Goal: Task Accomplishment & Management: Use online tool/utility

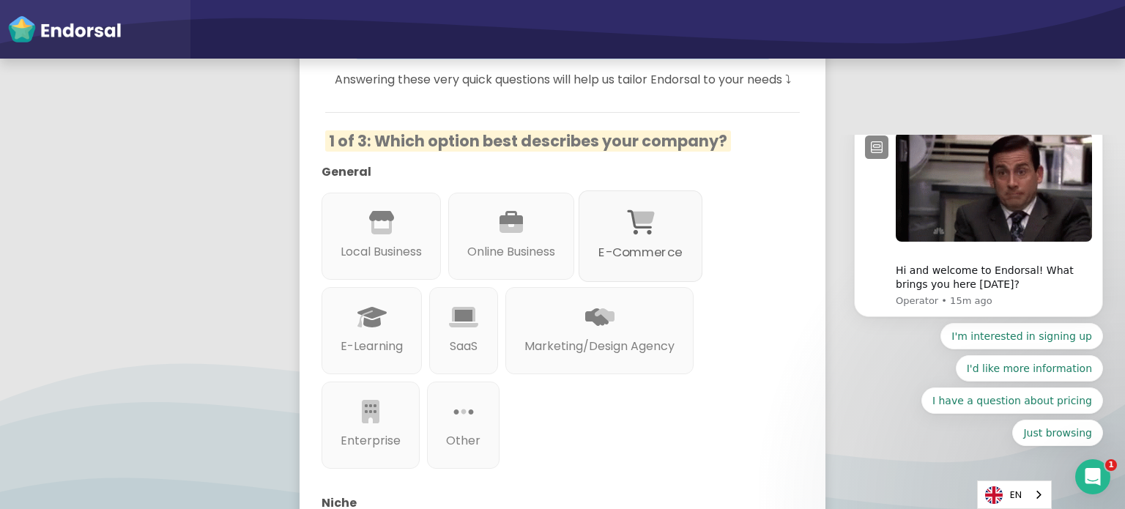
click at [654, 259] on p "E-Commerce" at bounding box center [639, 252] width 83 height 18
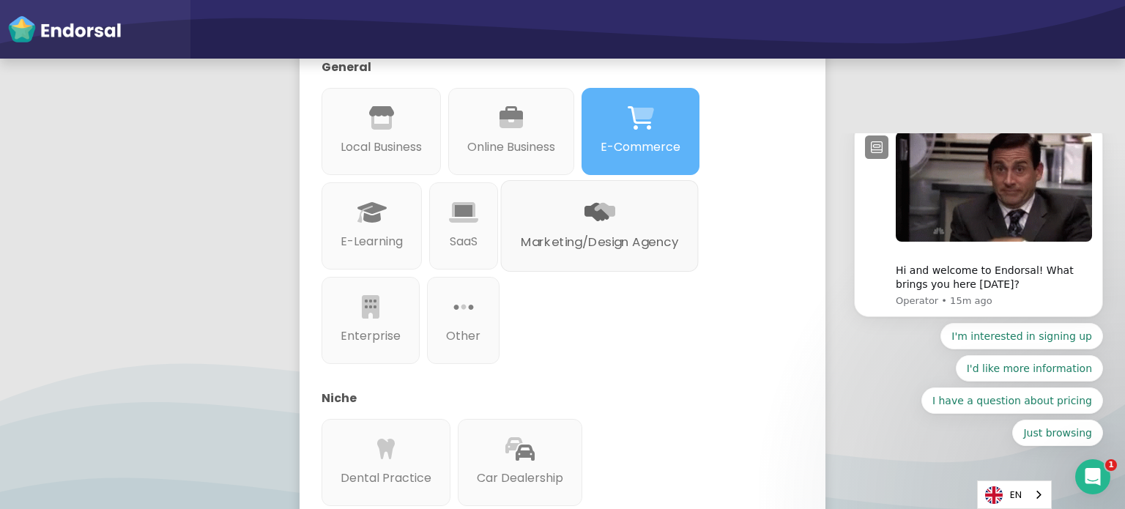
scroll to position [341, 0]
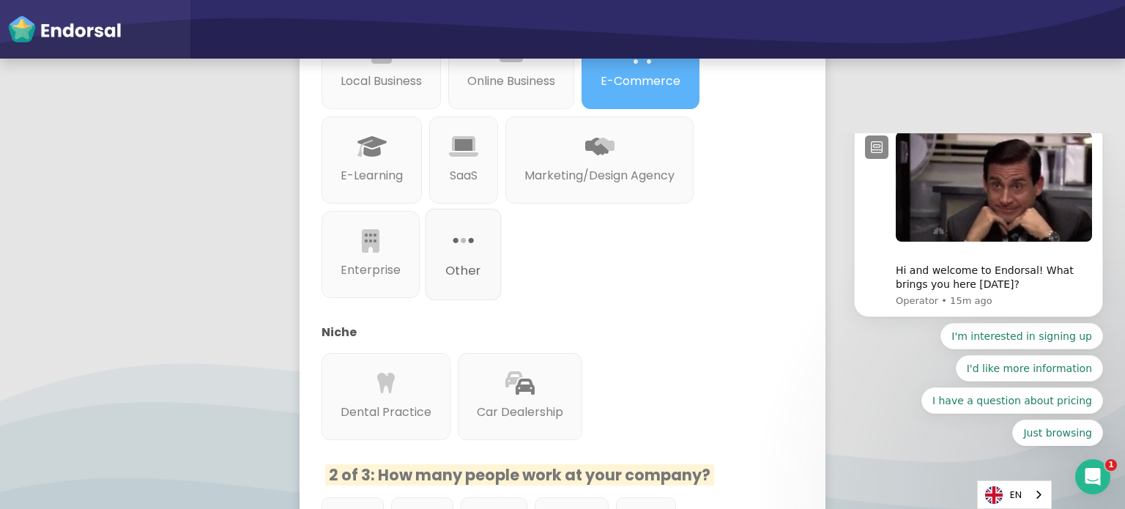
click at [453, 263] on p "Other" at bounding box center [463, 270] width 36 height 18
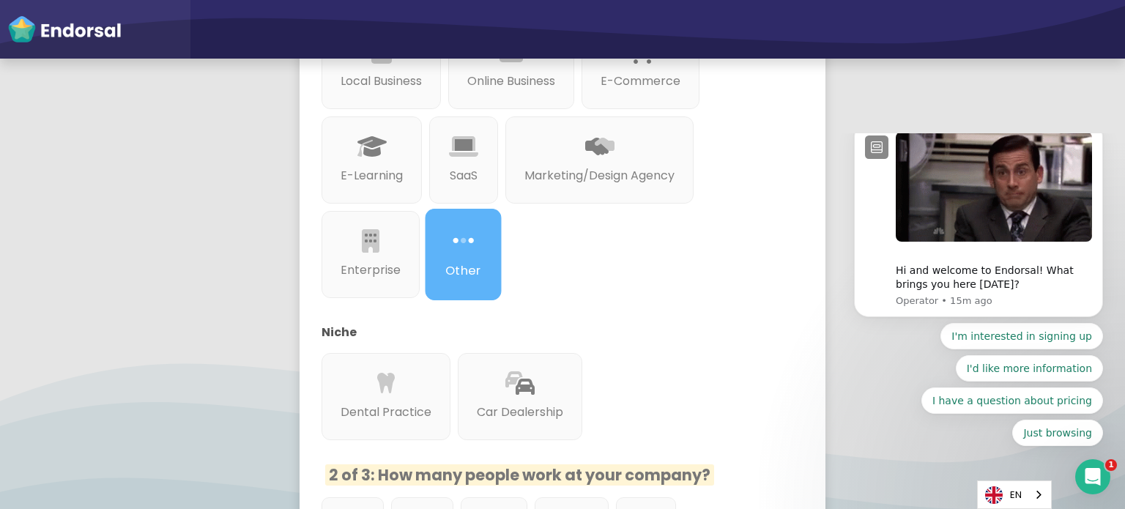
click at [453, 263] on p "Other" at bounding box center [463, 270] width 36 height 18
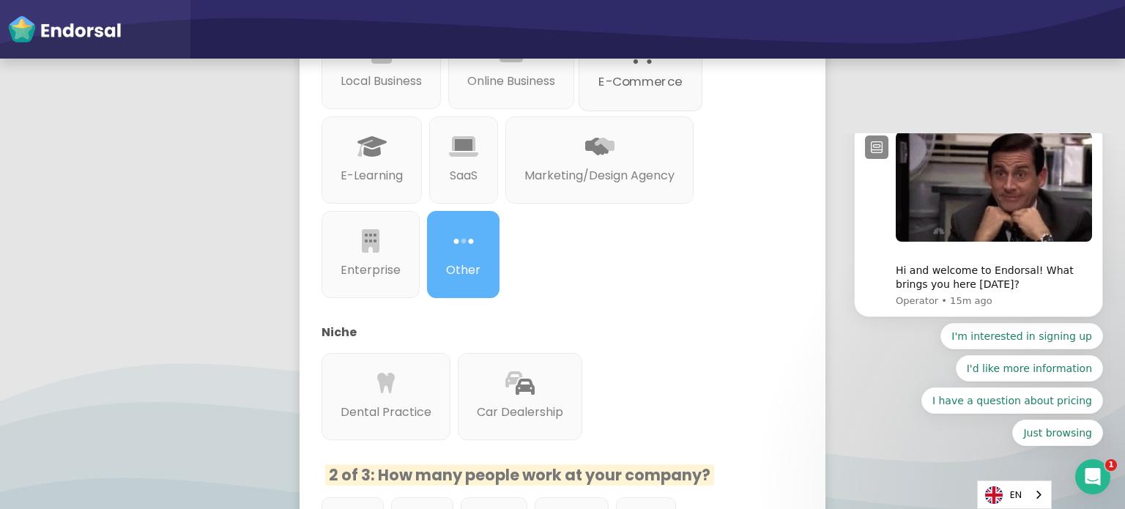
click at [671, 84] on p "E-Commerce" at bounding box center [639, 81] width 83 height 18
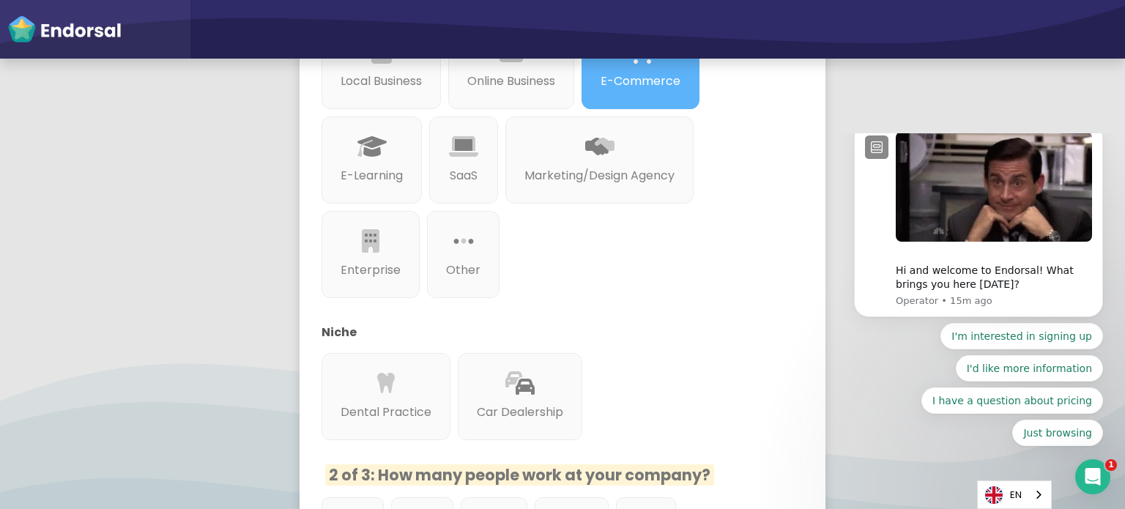
scroll to position [513, 0]
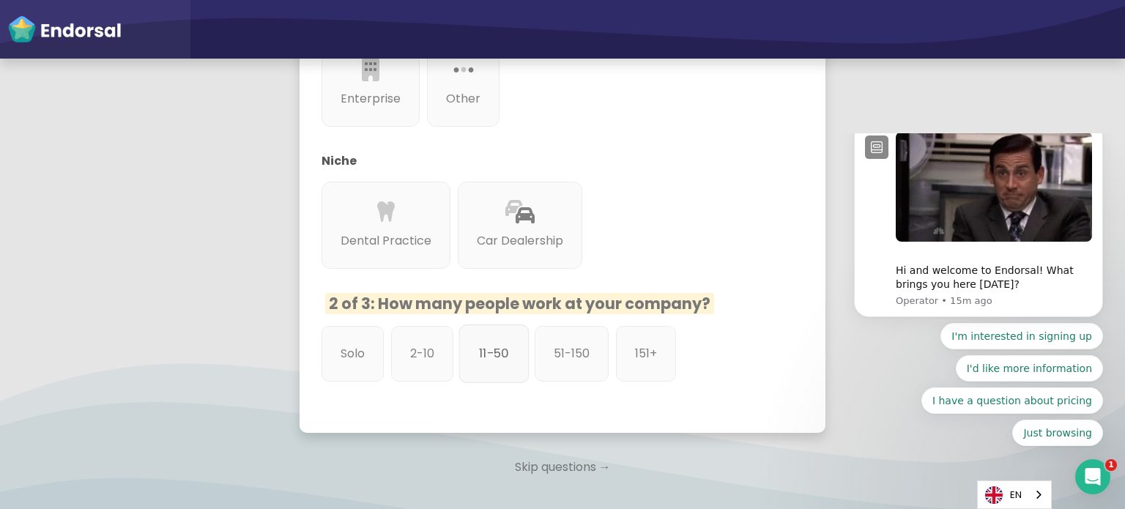
click at [495, 362] on p "11-50" at bounding box center [494, 353] width 30 height 18
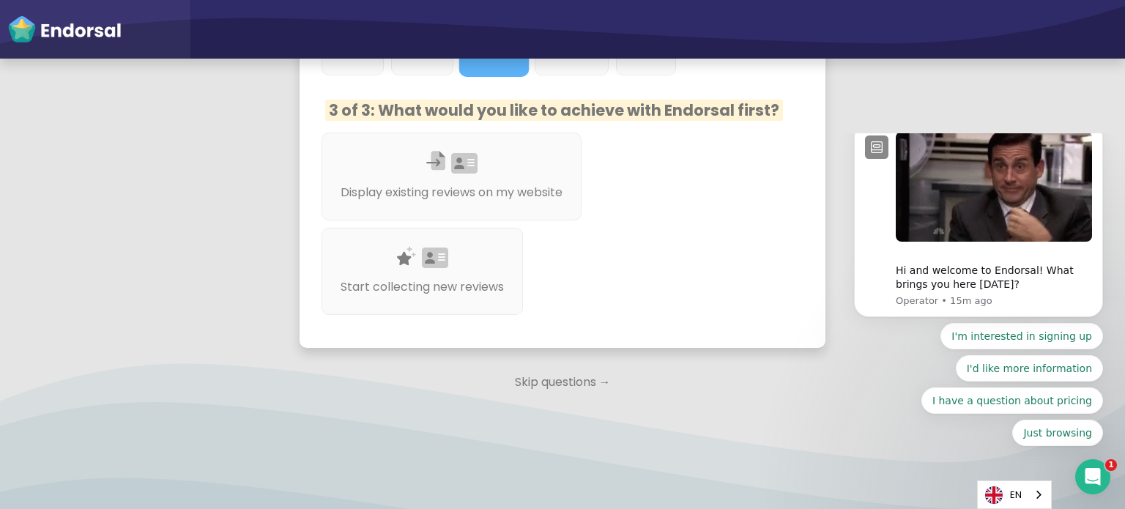
scroll to position [829, 0]
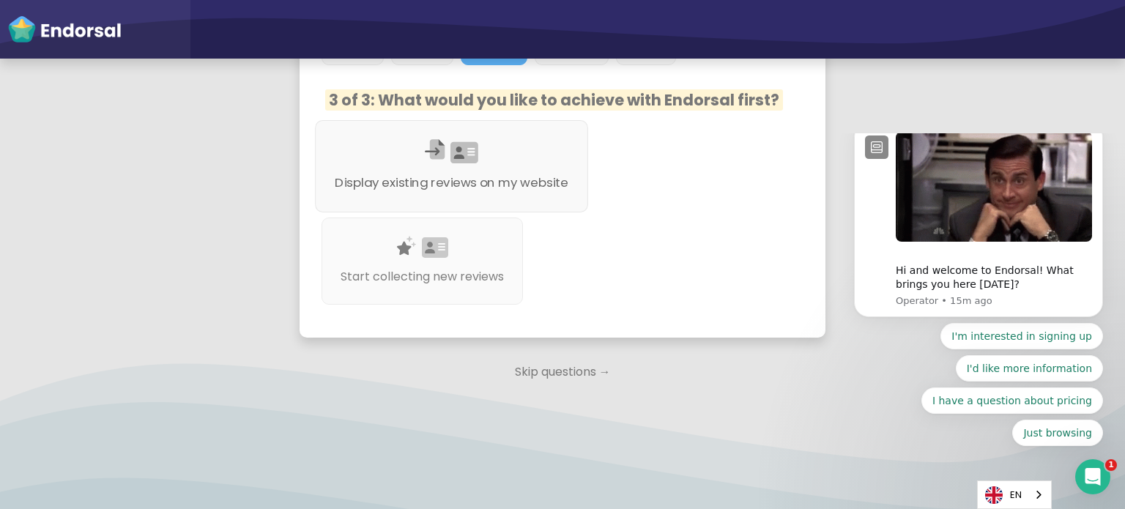
click at [483, 188] on p "Display existing reviews on my website" at bounding box center [451, 183] width 233 height 18
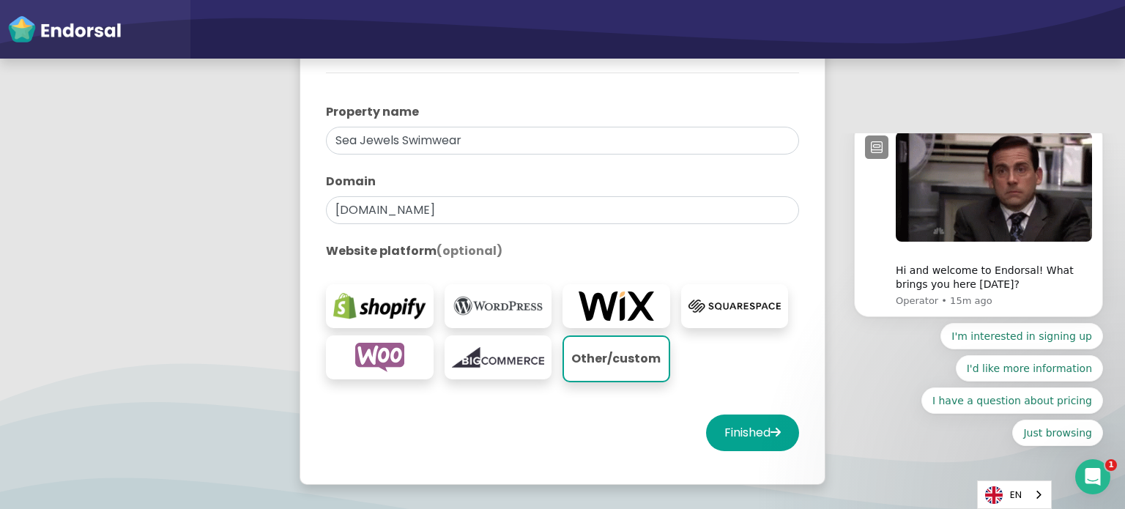
scroll to position [341, 0]
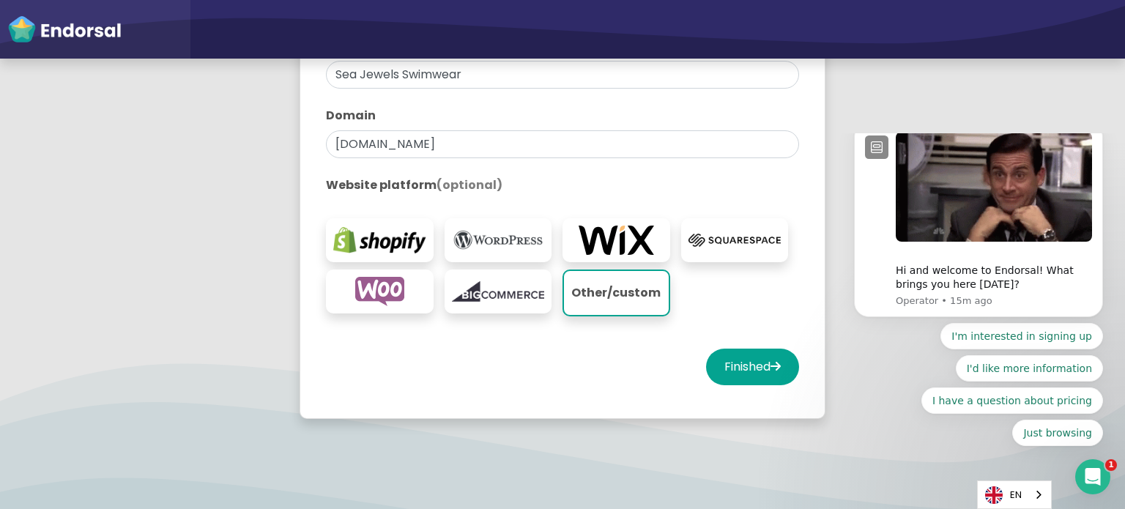
click at [407, 242] on img at bounding box center [379, 240] width 93 height 29
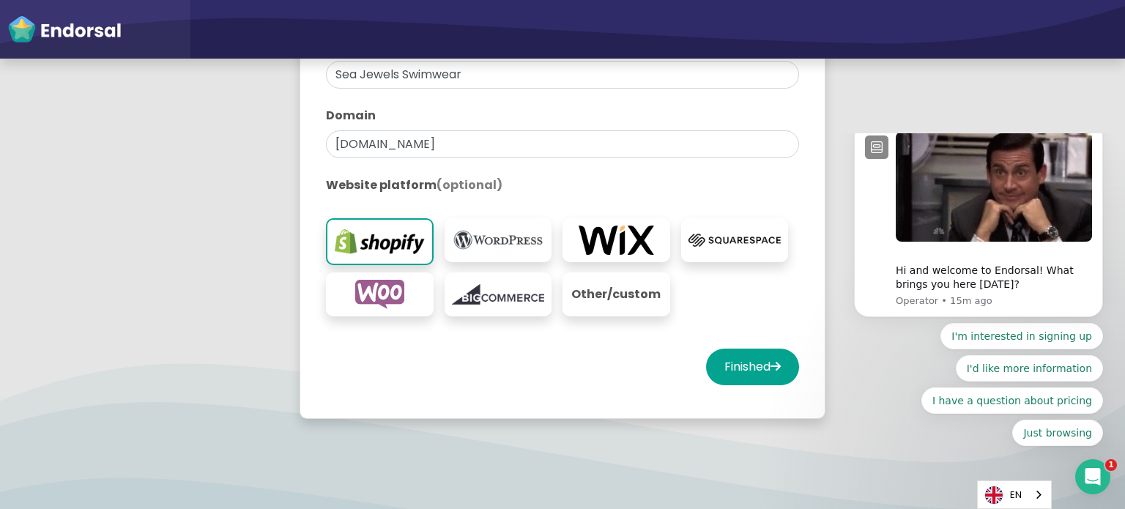
click at [620, 291] on p "Other/custom" at bounding box center [616, 294] width 93 height 29
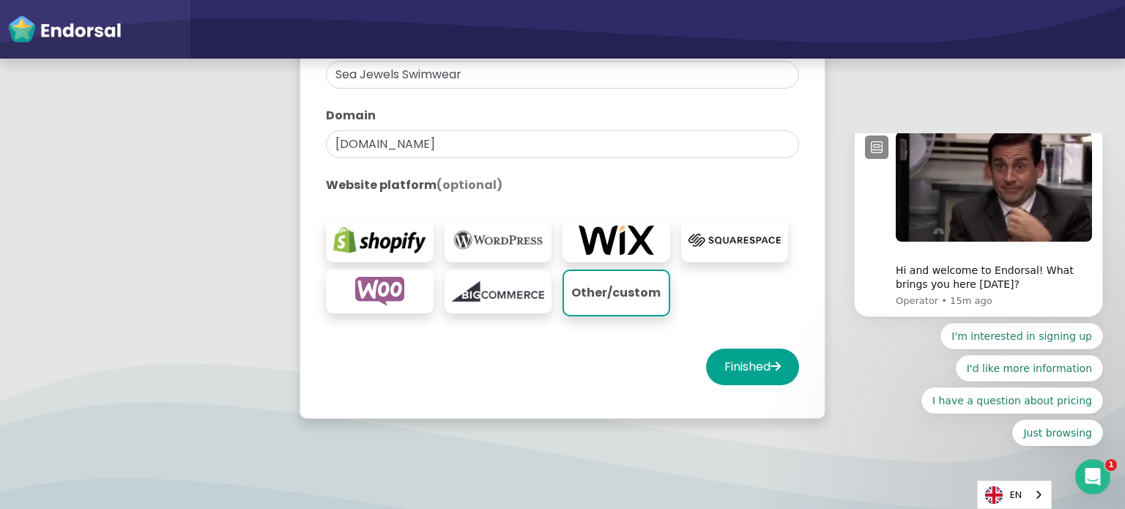
click at [402, 159] on div at bounding box center [562, 167] width 473 height 18
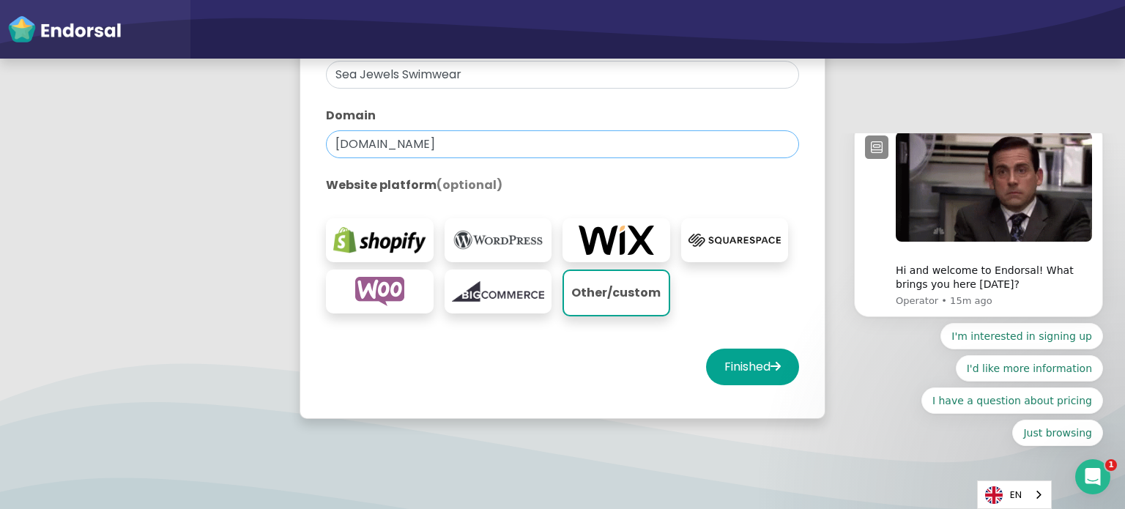
click at [406, 151] on input "[DOMAIN_NAME]" at bounding box center [562, 144] width 473 height 28
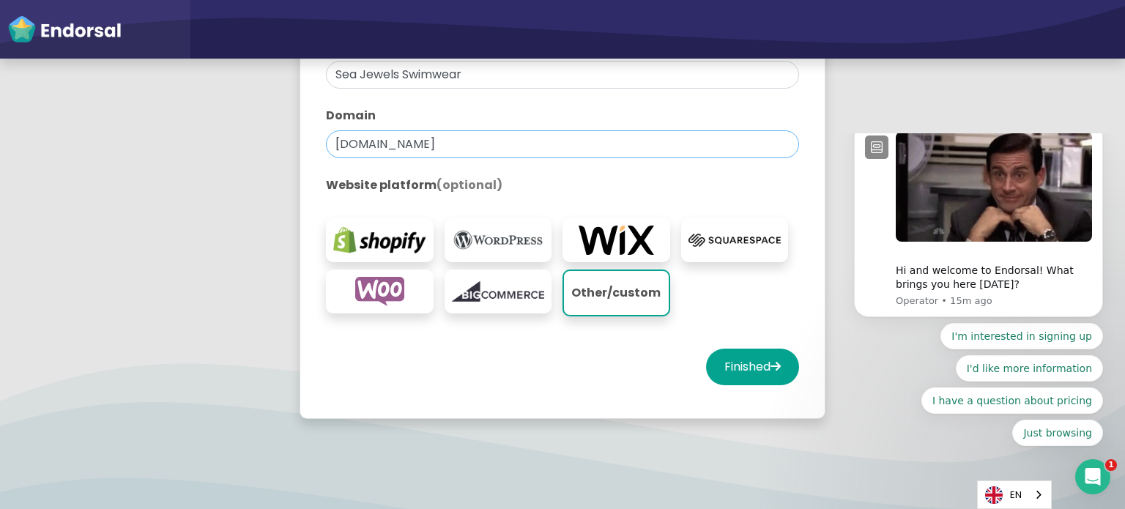
click at [420, 141] on input "[DOMAIN_NAME]" at bounding box center [562, 144] width 473 height 28
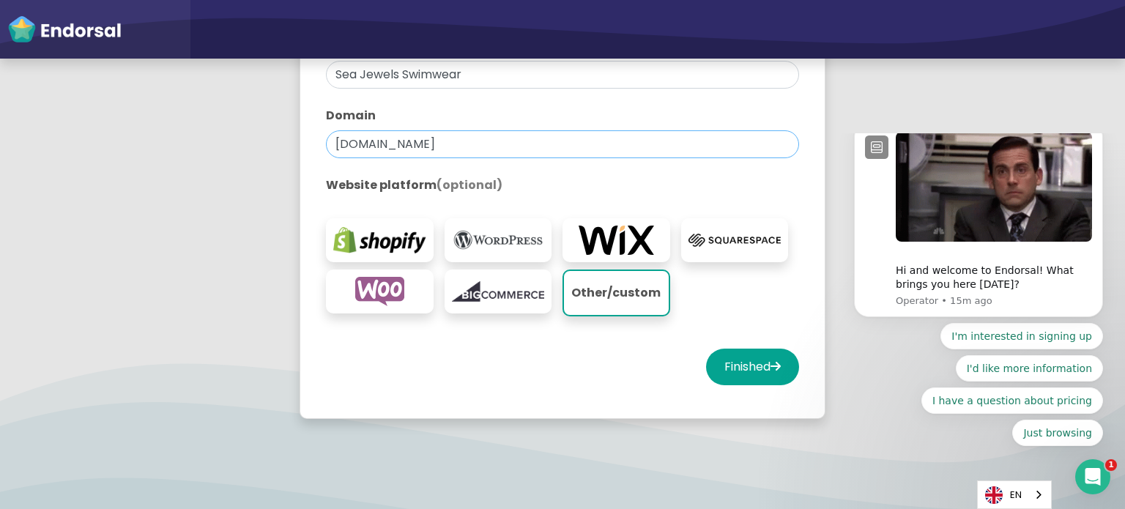
click at [420, 141] on input "[DOMAIN_NAME]" at bounding box center [562, 144] width 473 height 28
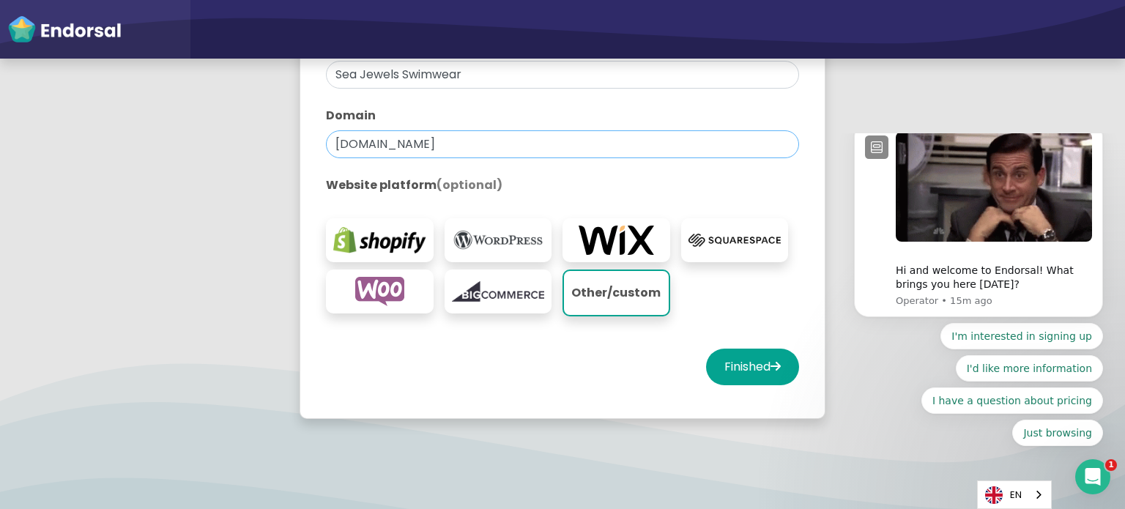
click at [420, 141] on input "[DOMAIN_NAME]" at bounding box center [562, 144] width 473 height 28
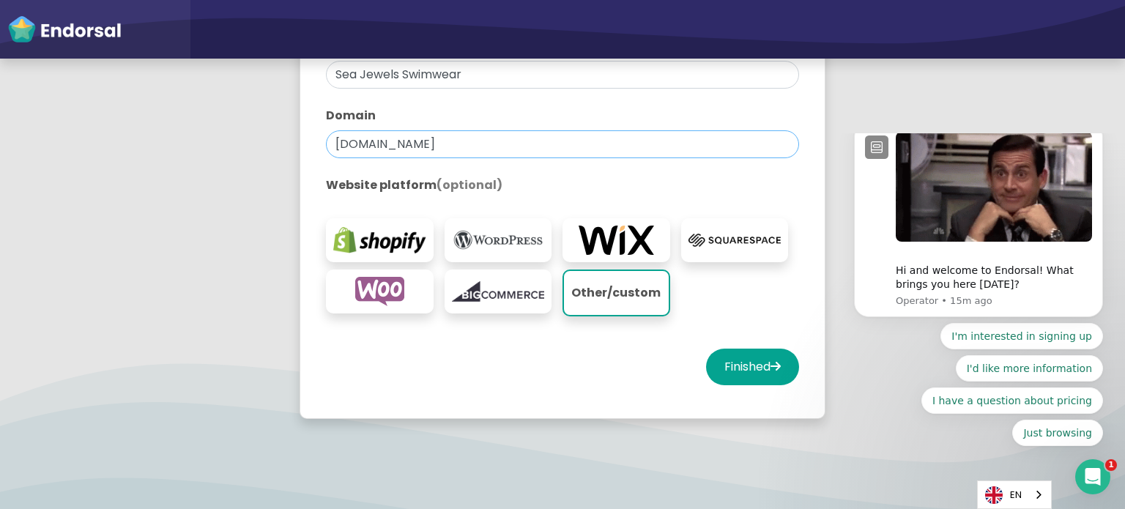
paste input "[URL][DOMAIN_NAME]"
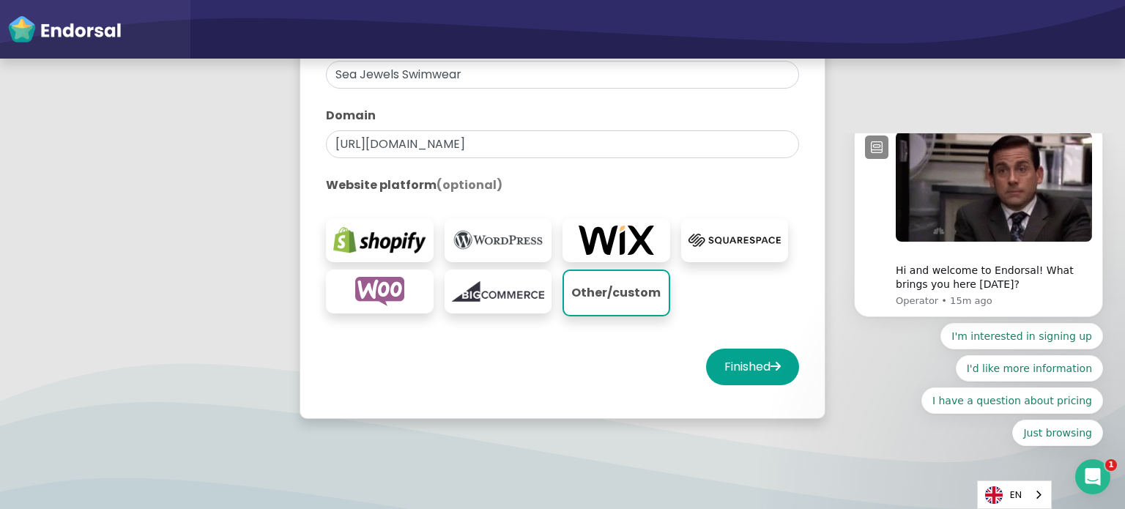
click at [269, 170] on app-survey "You're all set! Create your first property to start using Endorsal. A property …" at bounding box center [562, 103] width 1125 height 701
drag, startPoint x: 374, startPoint y: 146, endPoint x: 337, endPoint y: 154, distance: 38.2
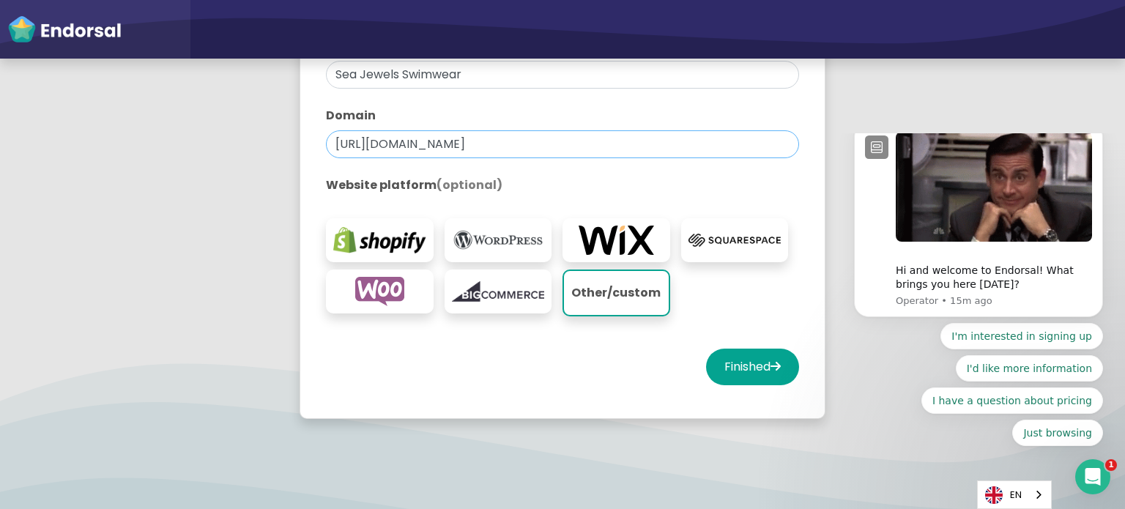
click at [133, 180] on app-survey "You're all set! Create your first property to start using Endorsal. A property …" at bounding box center [562, 103] width 1125 height 701
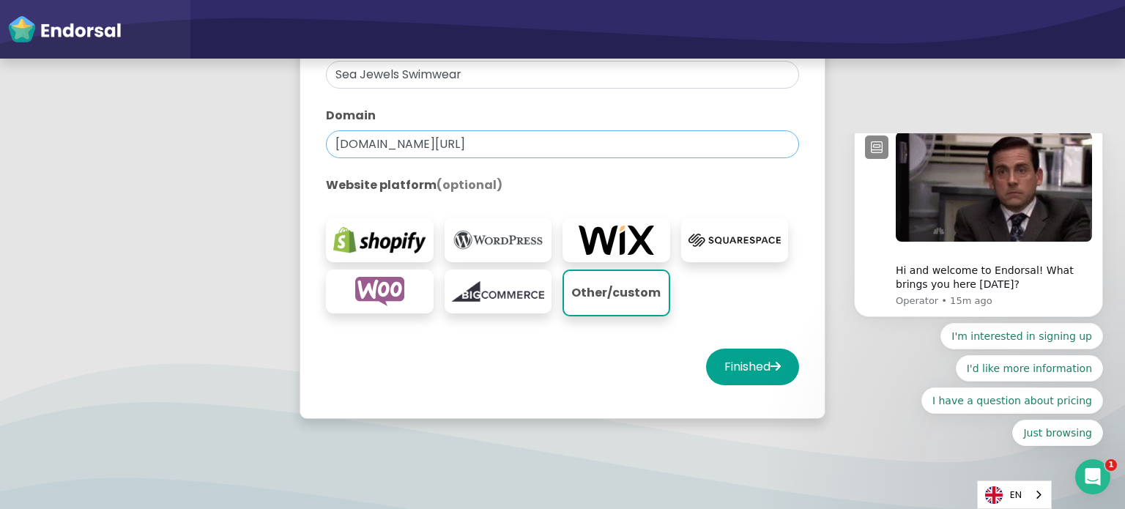
click at [550, 144] on input "[DOMAIN_NAME][URL]" at bounding box center [562, 144] width 473 height 28
type input "[DOMAIN_NAME]"
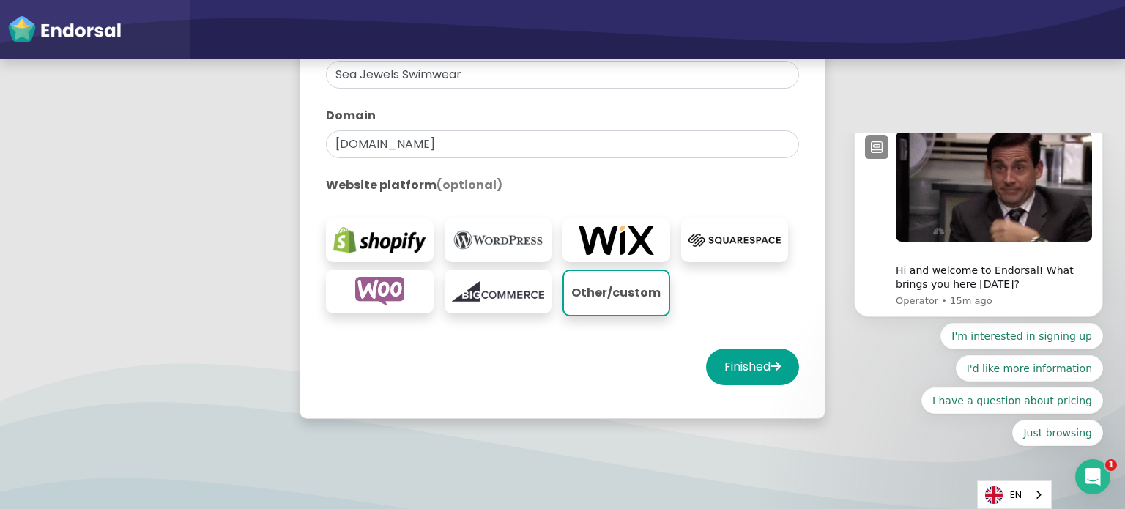
click at [166, 193] on app-survey "You're all set! Create your first property to start using Endorsal. A property …" at bounding box center [562, 103] width 1125 height 701
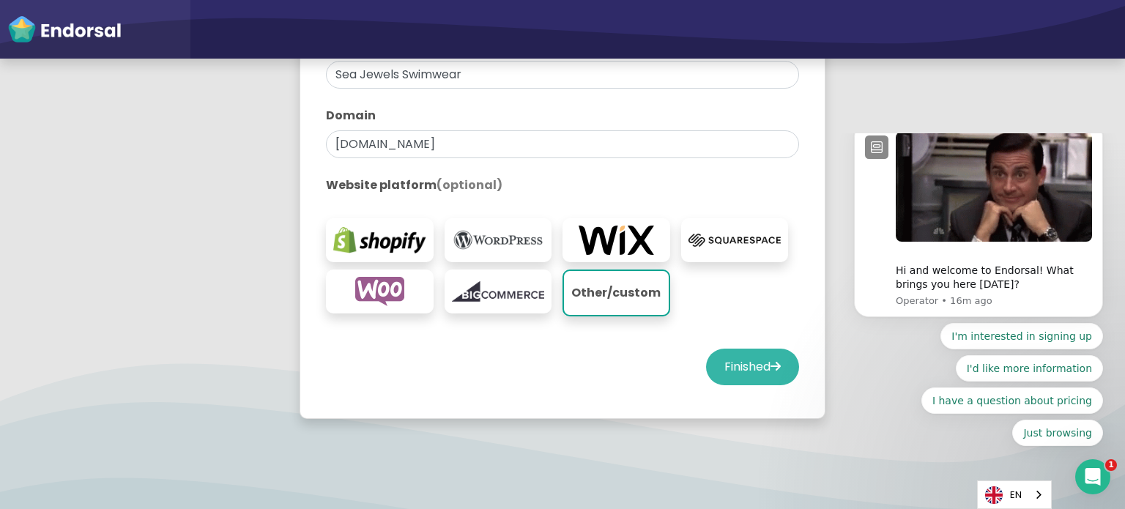
click at [737, 369] on button "Finished" at bounding box center [752, 367] width 93 height 37
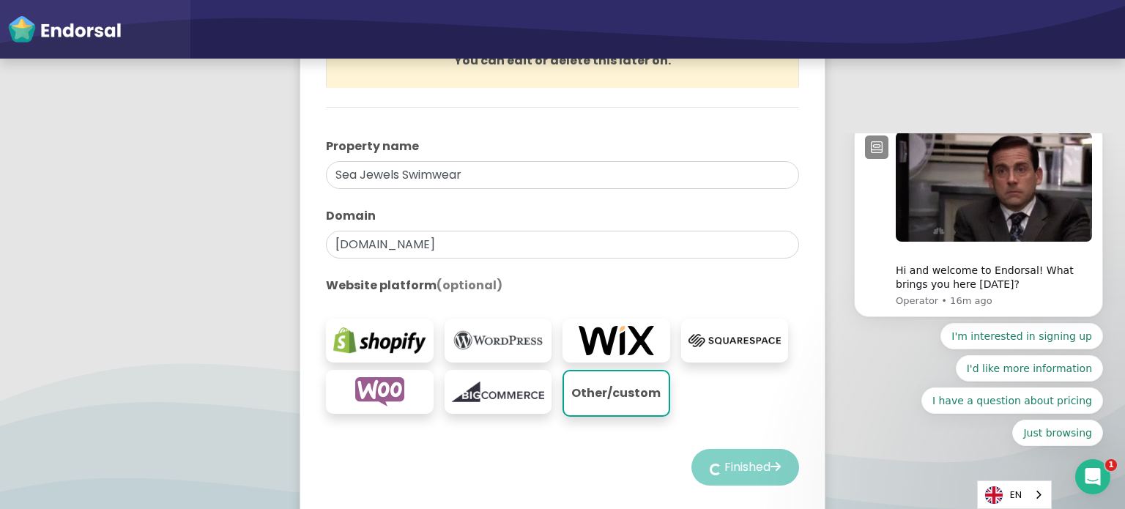
scroll to position [171, 0]
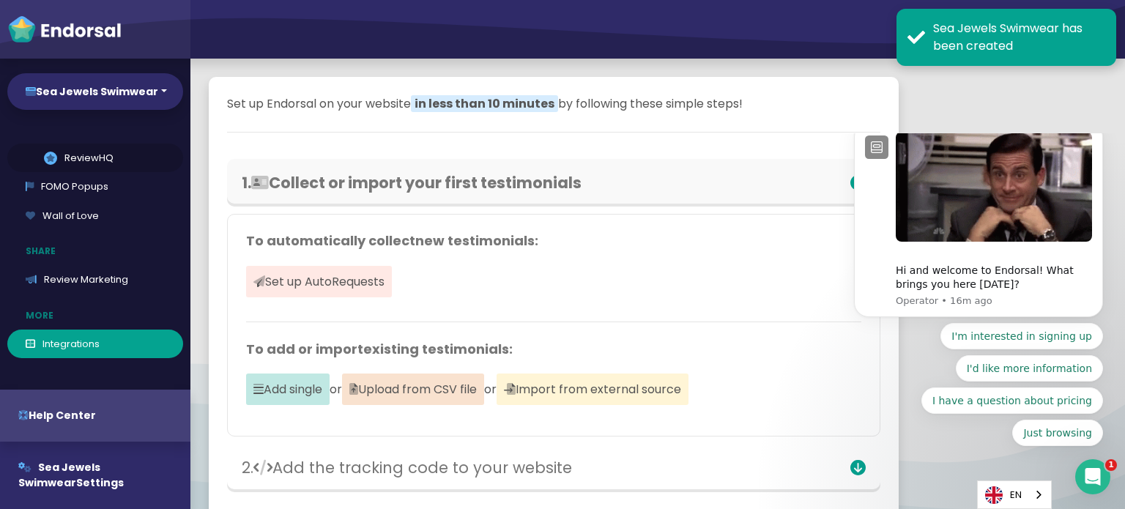
scroll to position [337, 0]
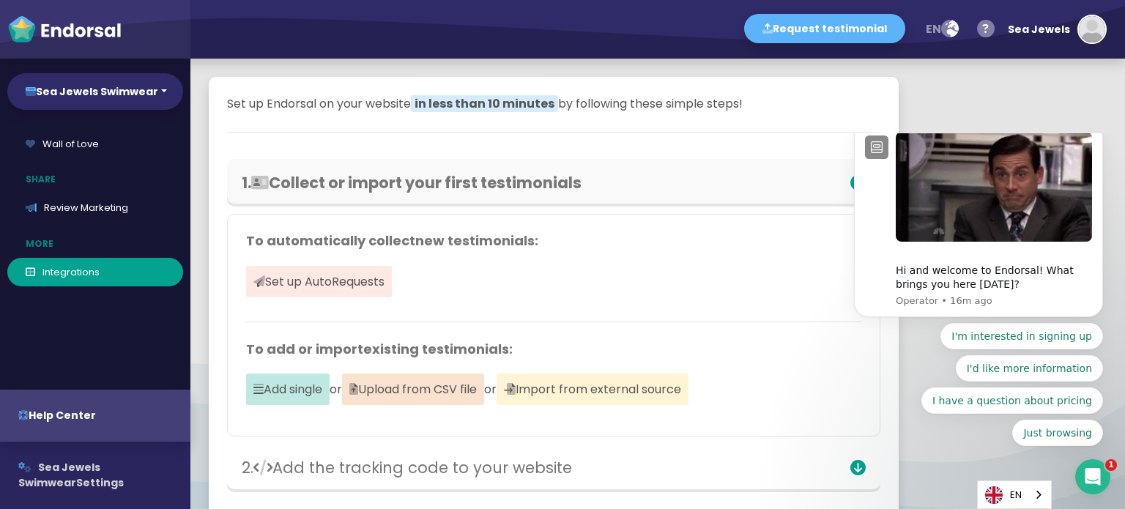
click at [67, 477] on button "Sea Jewels Swimwear Settings" at bounding box center [95, 475] width 190 height 67
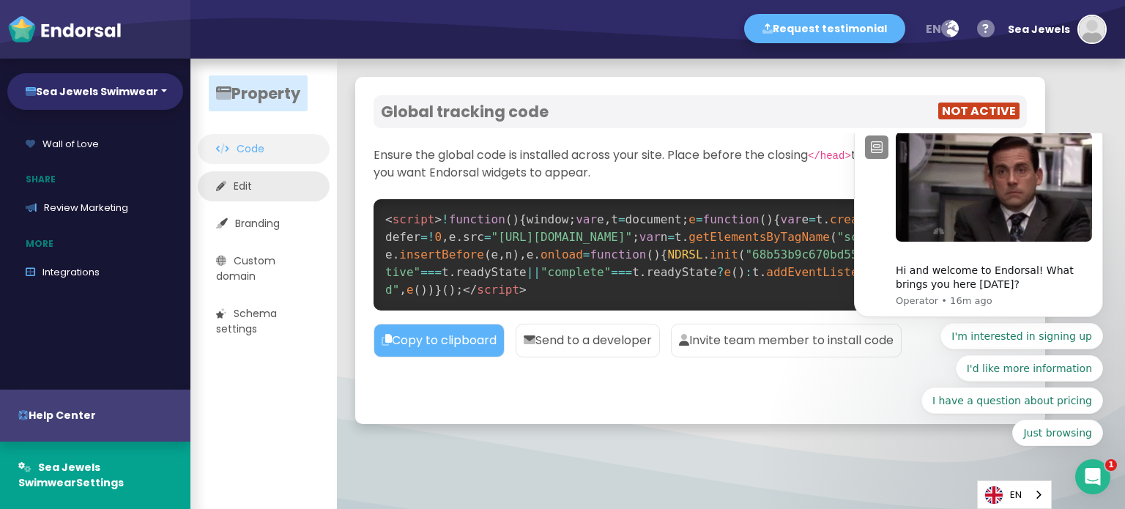
click at [243, 182] on link "Edit" at bounding box center [264, 186] width 132 height 30
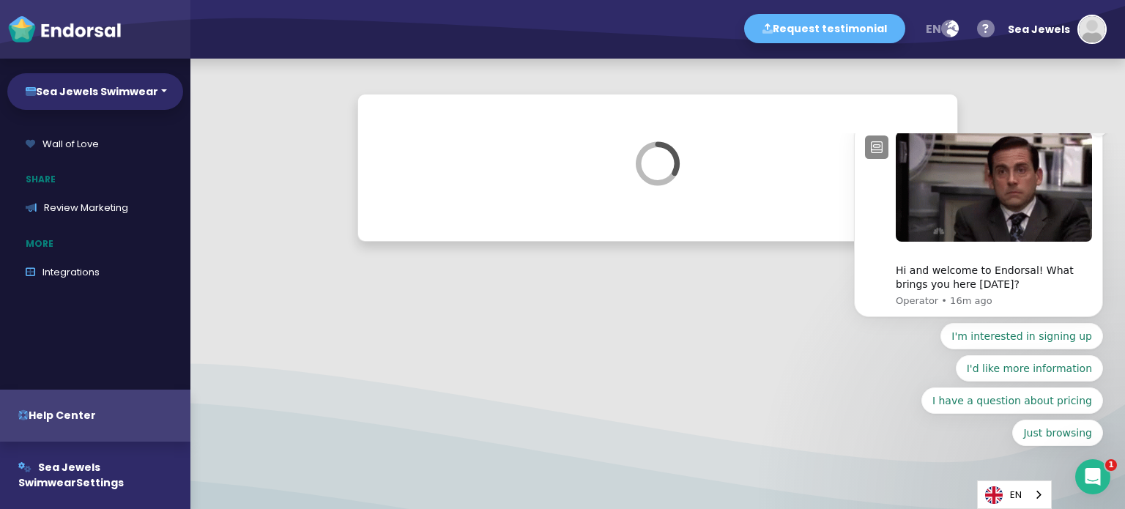
click at [1100, 130] on icon "Dismiss notification" at bounding box center [1099, 126] width 8 height 8
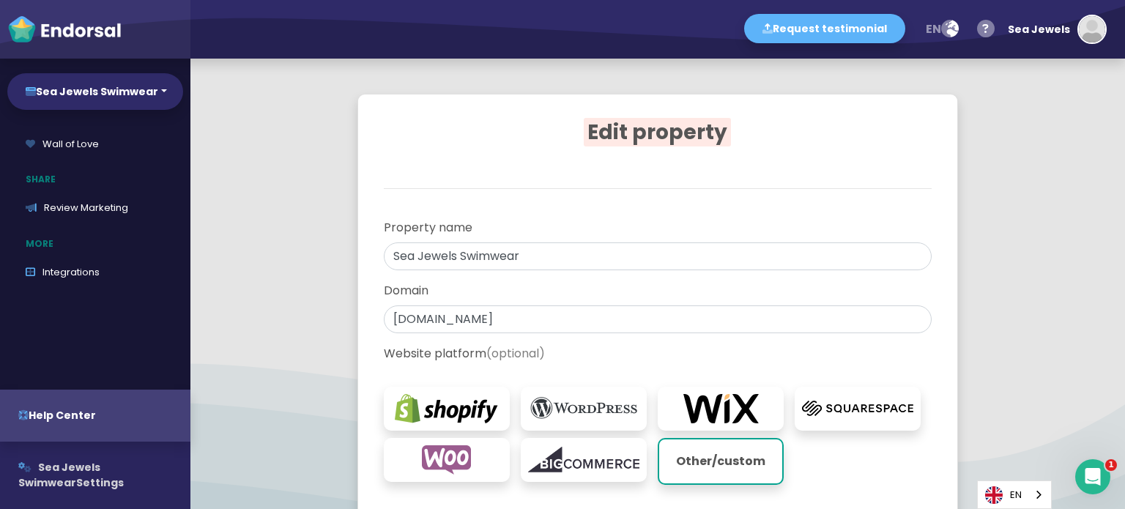
click at [64, 466] on span "Sea Jewels Swimwear" at bounding box center [59, 475] width 82 height 30
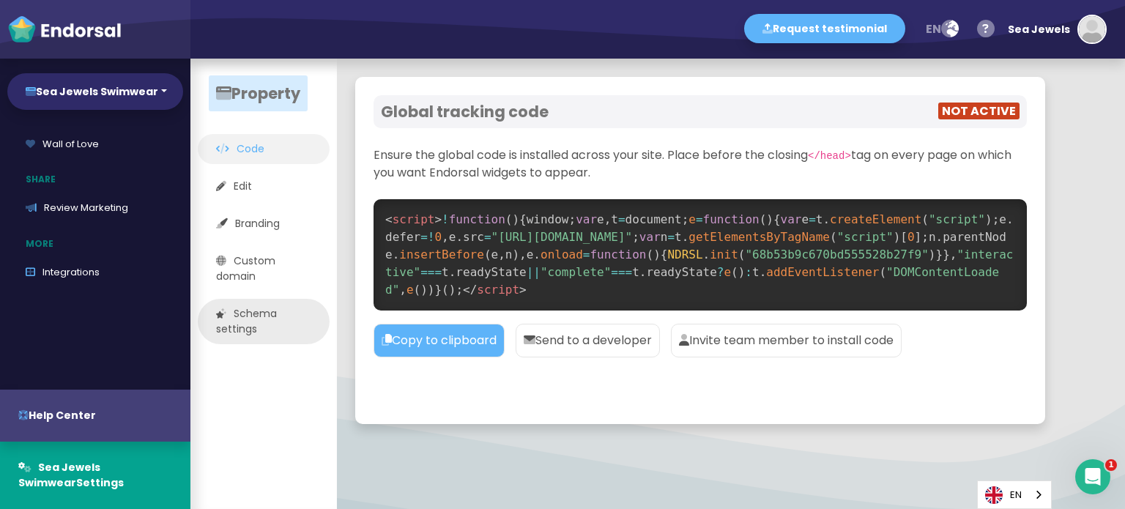
click at [258, 323] on link "Schema settings" at bounding box center [264, 321] width 132 height 45
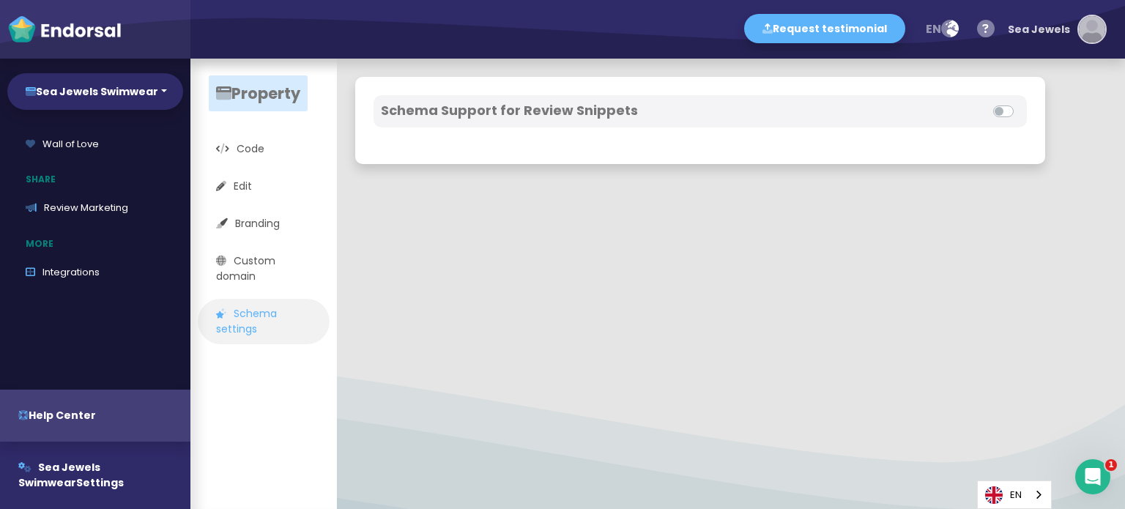
click at [1092, 29] on img "button" at bounding box center [1092, 29] width 26 height 26
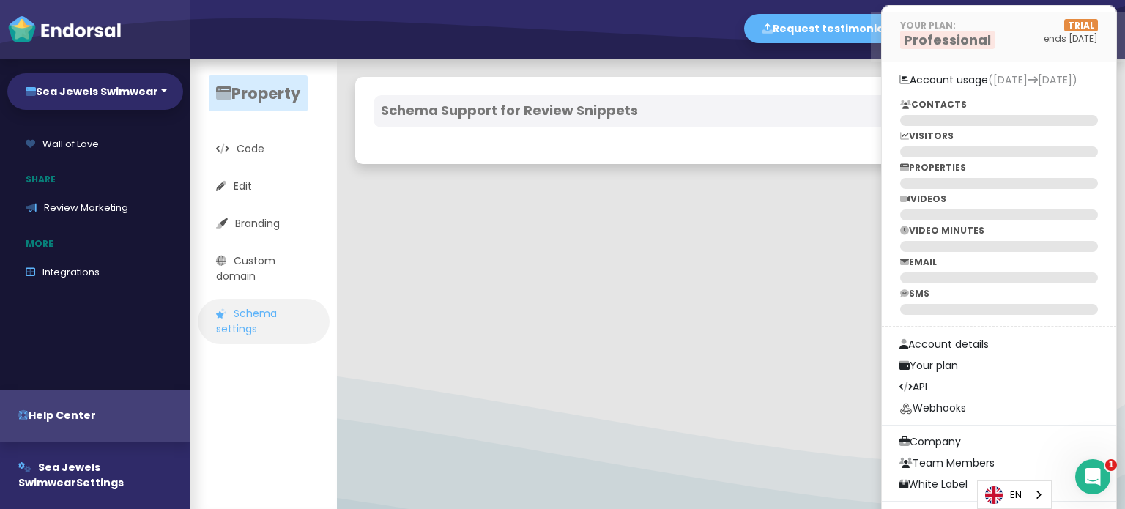
click at [978, 40] on span "Professional" at bounding box center [947, 40] width 94 height 18
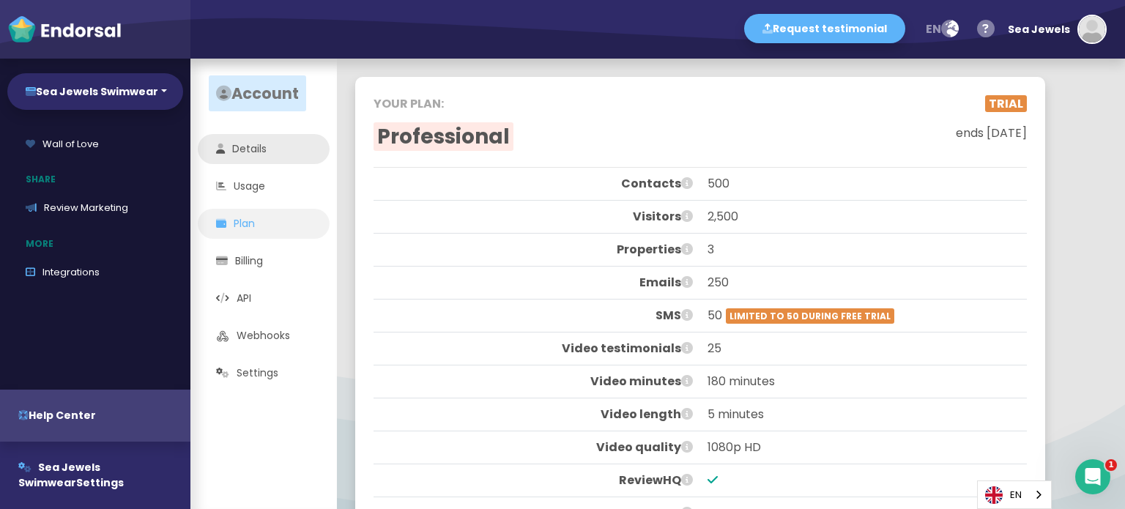
click at [264, 162] on link "Details" at bounding box center [264, 149] width 132 height 30
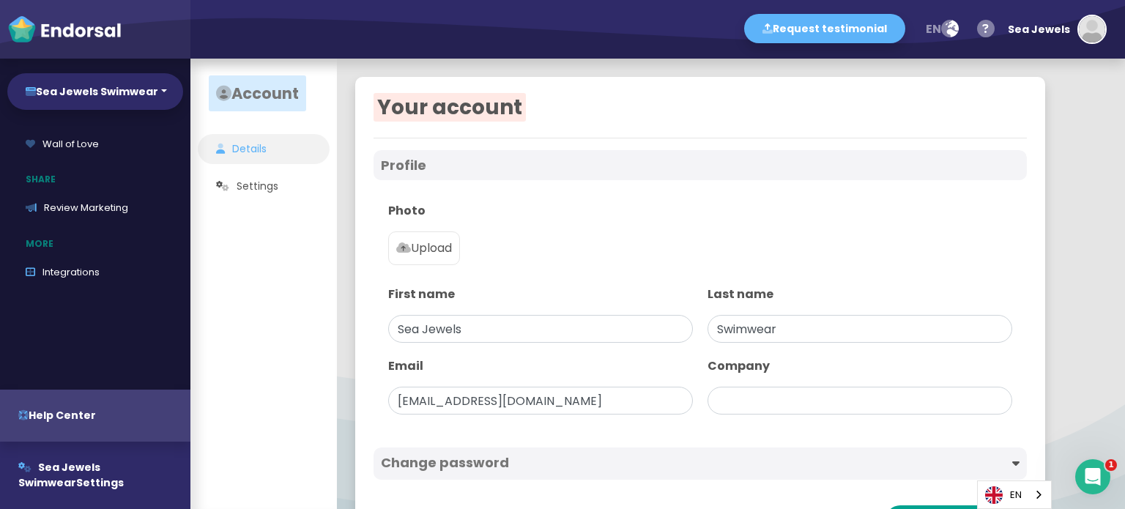
click at [452, 248] on p "Upload" at bounding box center [424, 248] width 56 height 18
click at [0, 0] on input "Upload" at bounding box center [0, 0] width 0 height 0
type input "Sea Jewels Swimwear"
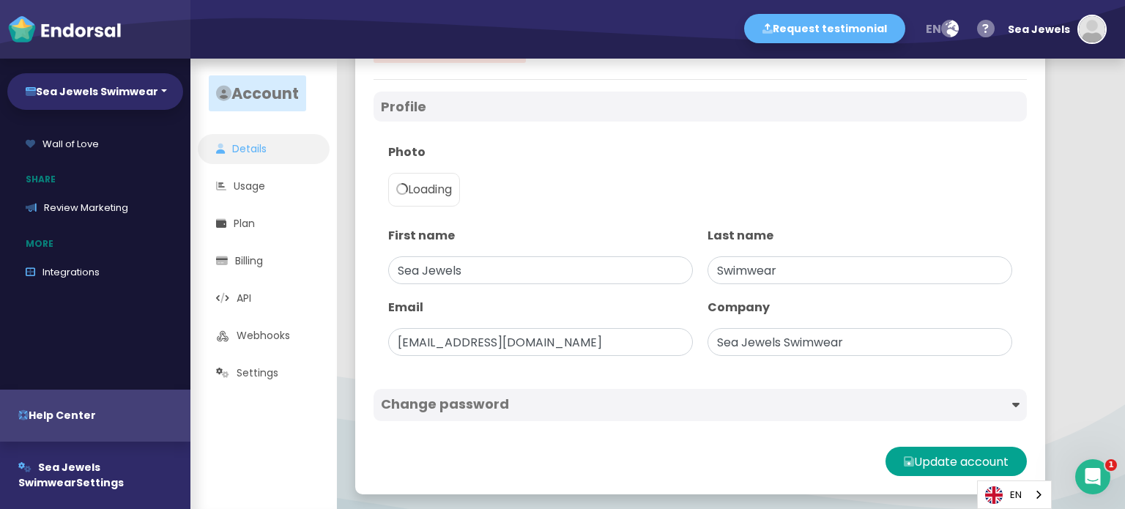
scroll to position [62, 0]
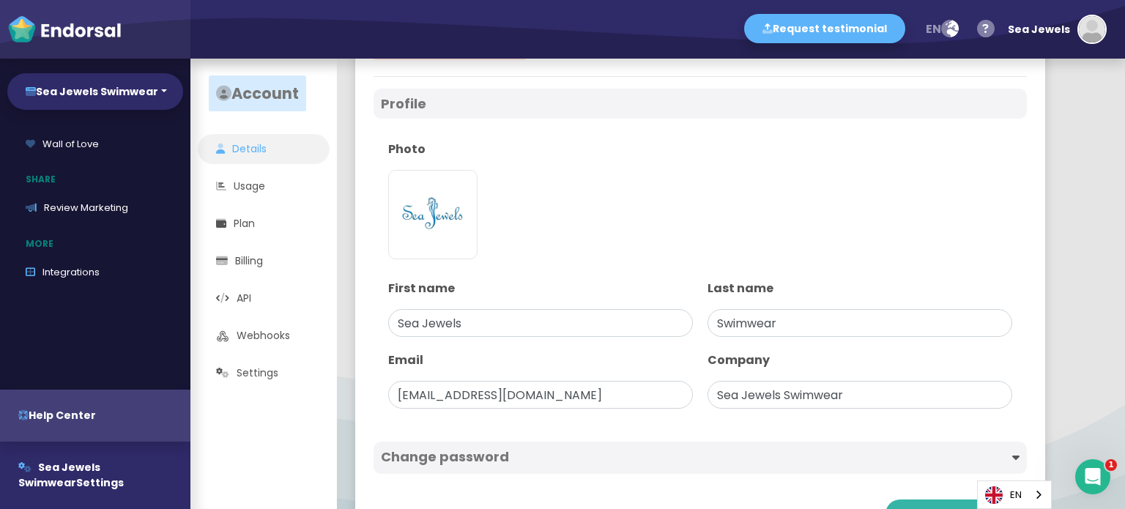
click at [913, 457] on div at bounding box center [859, 458] width 319 height 18
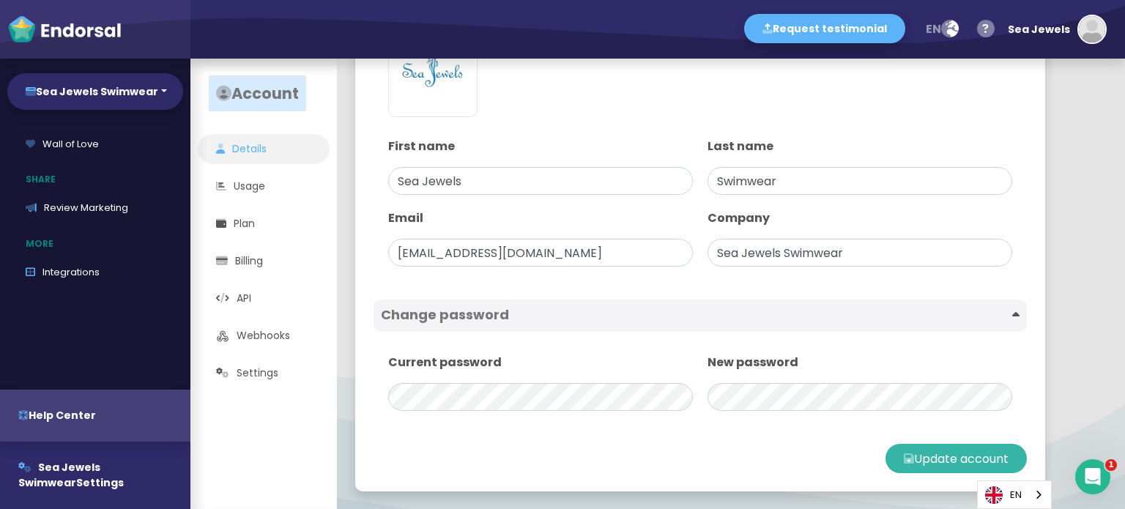
click at [914, 461] on button "Update account" at bounding box center [955, 458] width 141 height 29
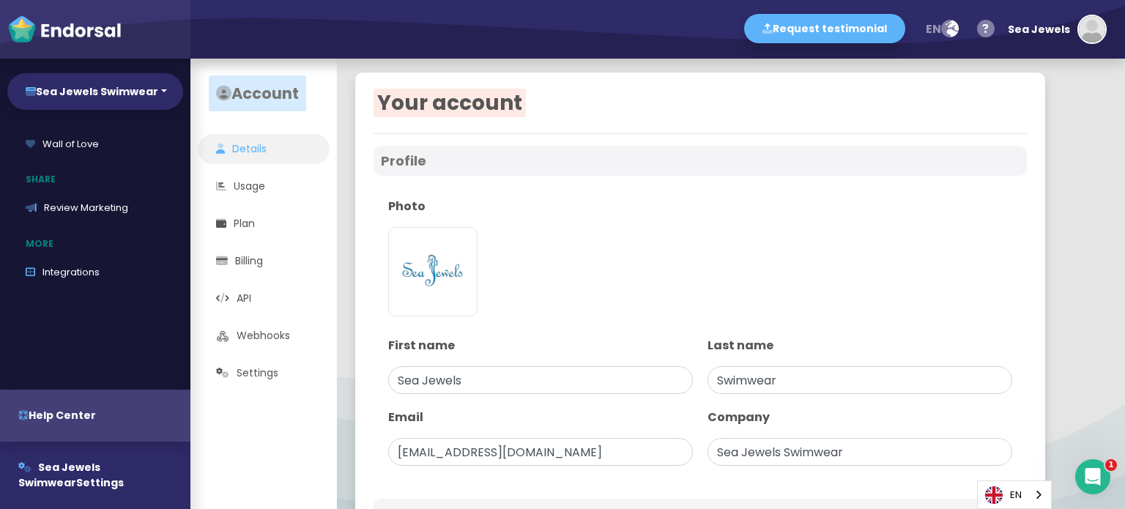
scroll to position [0, 0]
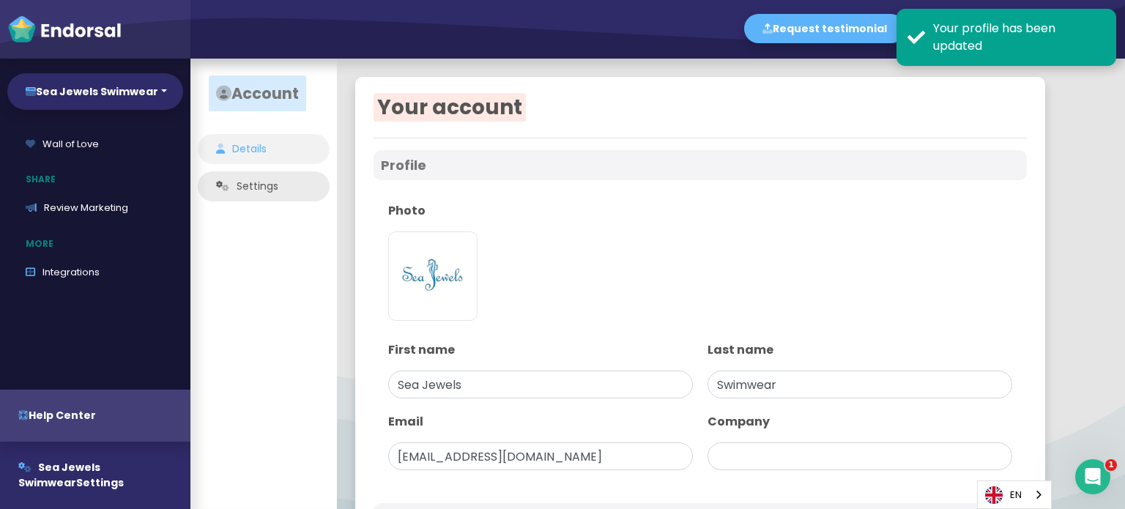
click at [264, 185] on link "Settings" at bounding box center [264, 186] width 132 height 30
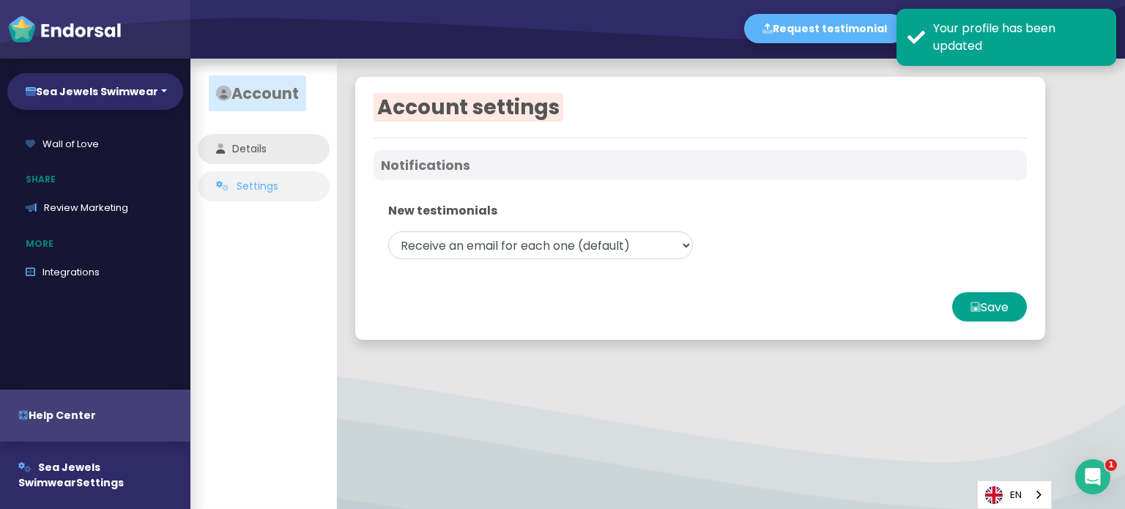
click at [281, 145] on link "Details" at bounding box center [264, 149] width 132 height 30
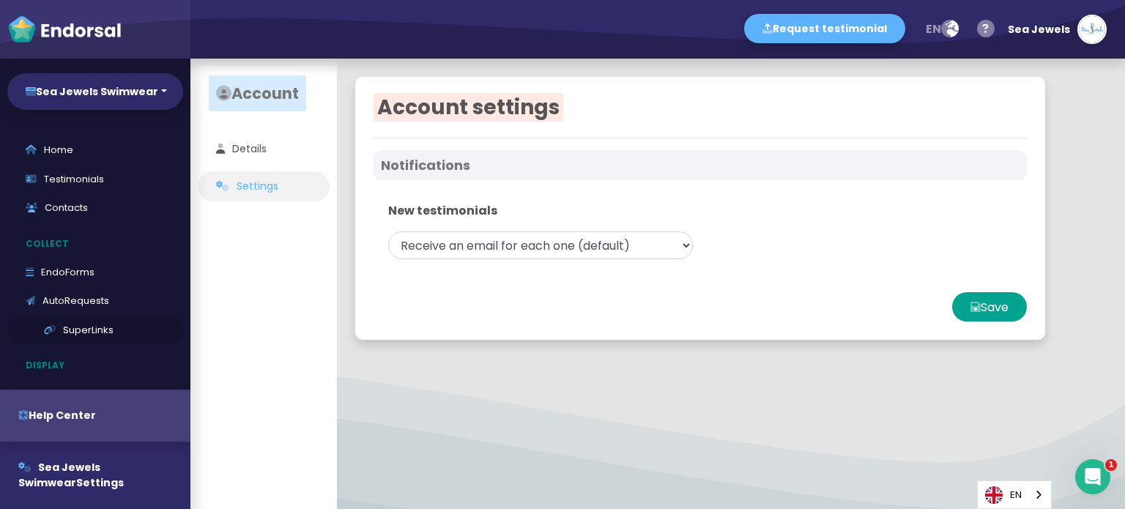
click at [70, 326] on link "SuperLinks" at bounding box center [95, 330] width 176 height 29
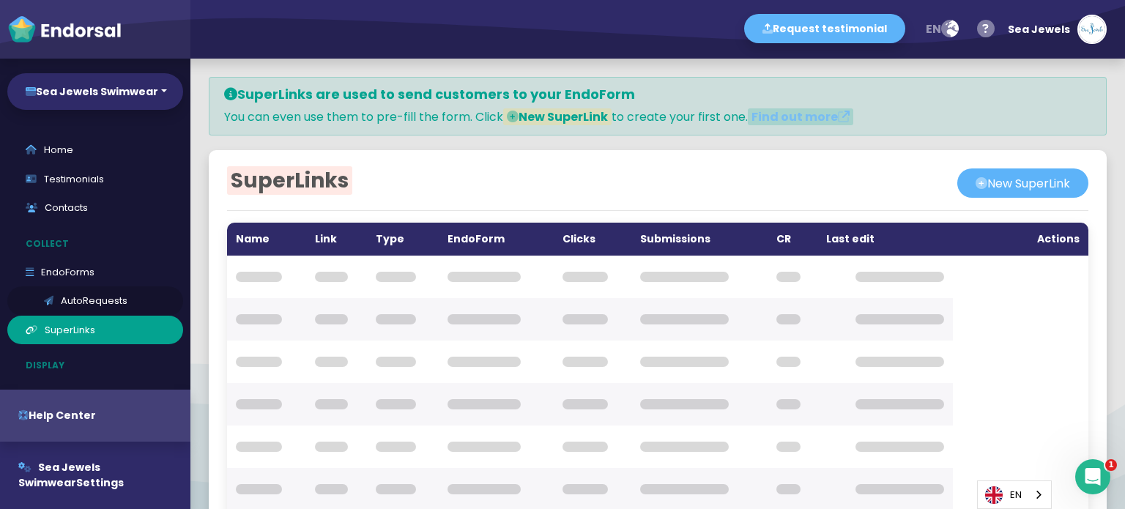
click at [91, 301] on link "AutoRequests" at bounding box center [95, 300] width 176 height 29
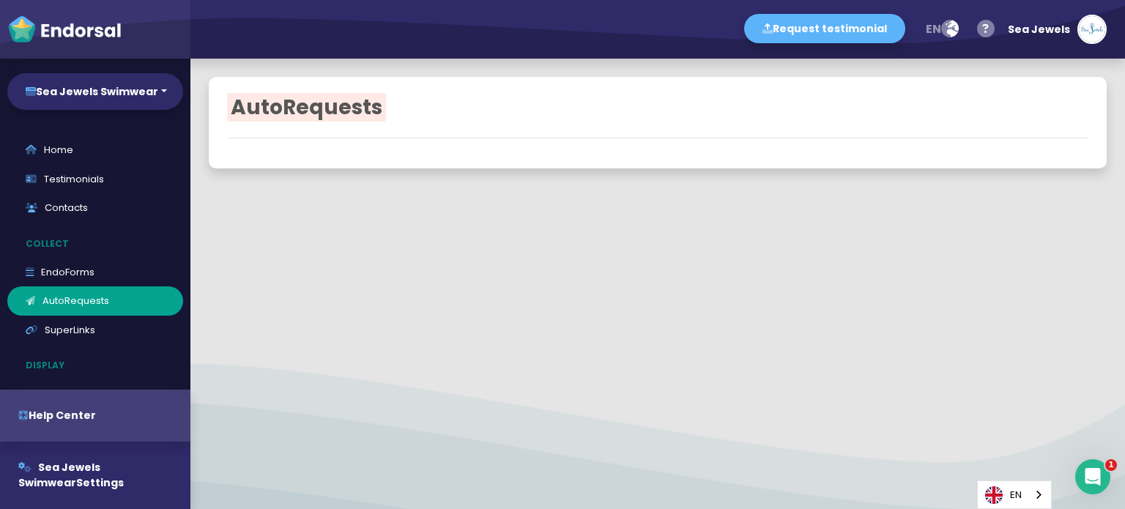
click at [47, 269] on link "EndoForms" at bounding box center [95, 272] width 176 height 29
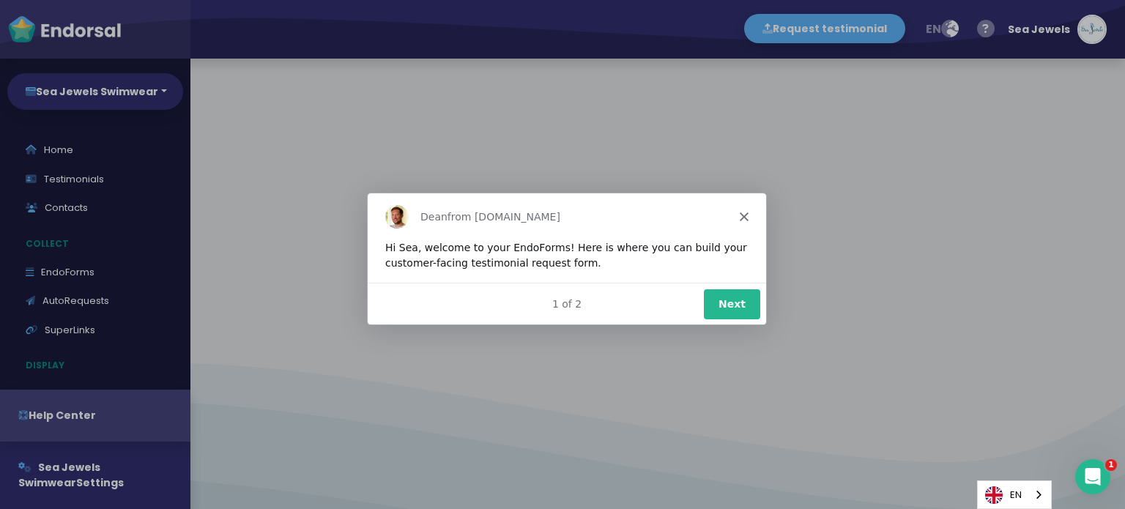
click at [737, 305] on button "Next" at bounding box center [731, 303] width 56 height 30
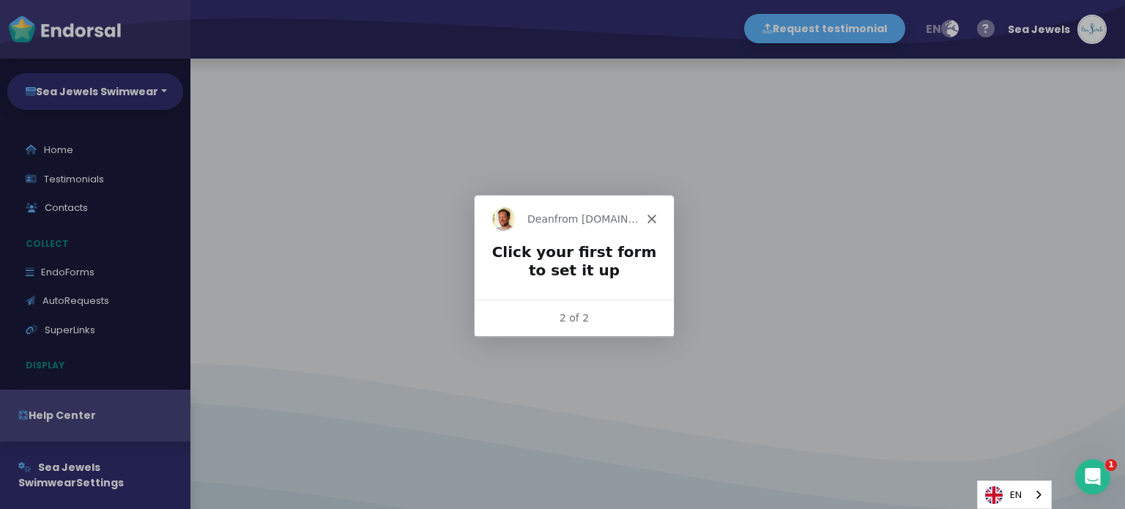
click at [648, 219] on icon "Close" at bounding box center [651, 218] width 9 height 9
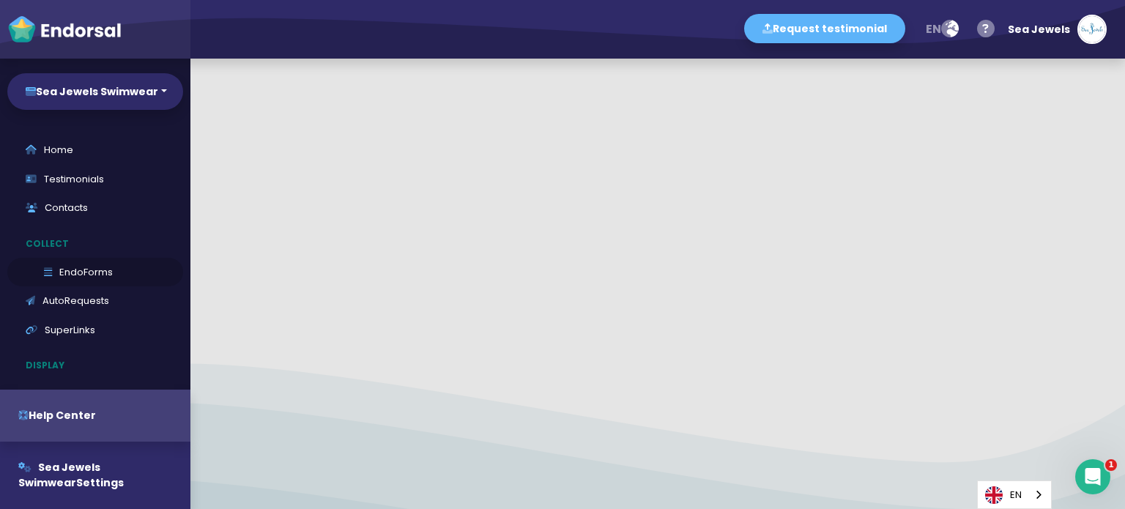
click at [36, 278] on link "EndoForms" at bounding box center [95, 272] width 176 height 29
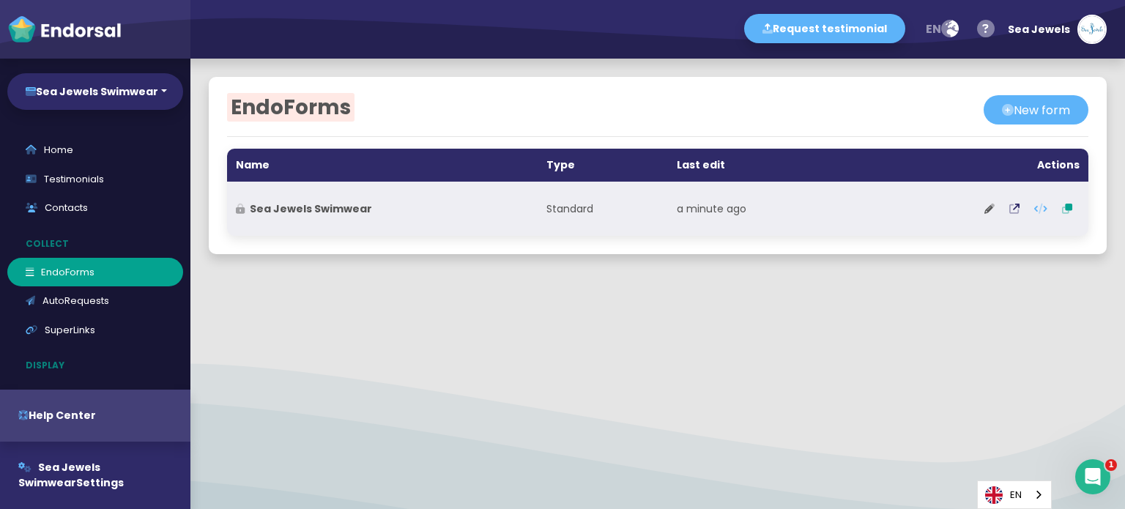
click at [311, 211] on strong "Sea Jewels Swimwear" at bounding box center [311, 208] width 122 height 15
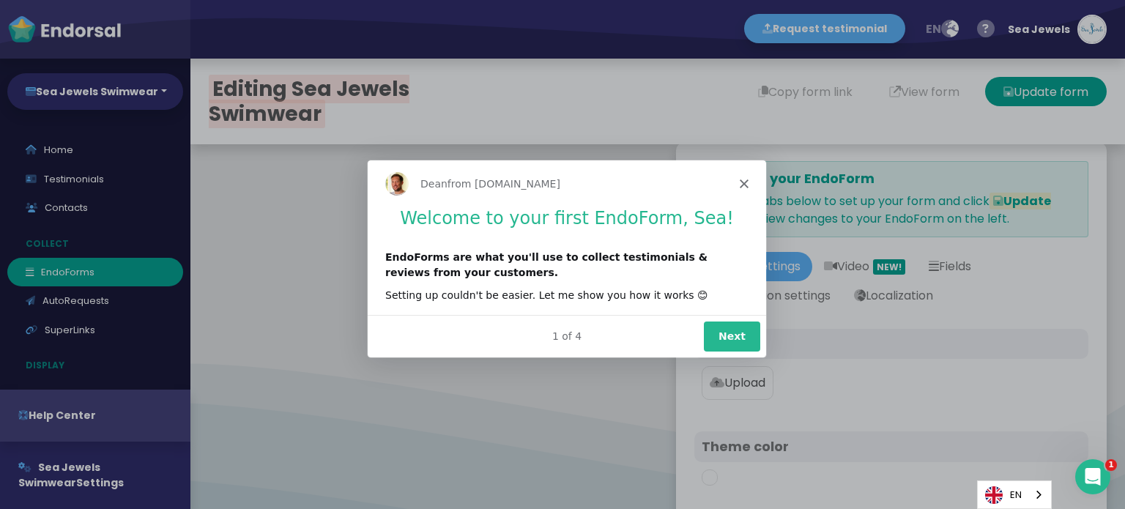
click at [726, 338] on button "Next" at bounding box center [731, 336] width 56 height 30
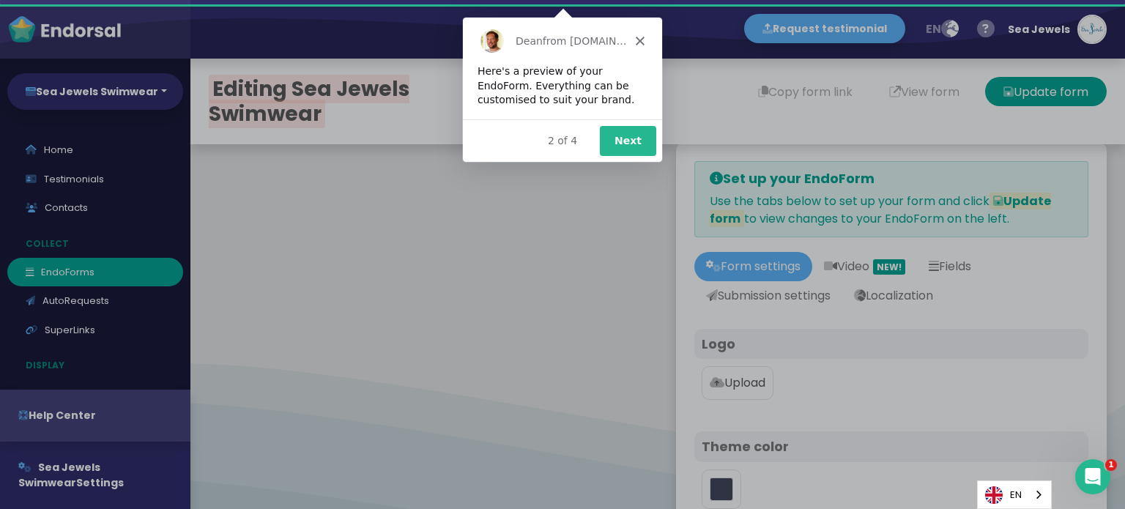
click at [736, 380] on div "Product tour overlay" at bounding box center [562, 254] width 1125 height 509
type input "#5DB3F9"
click at [600, 127] on div "2 of 4 Next" at bounding box center [561, 140] width 199 height 42
click at [625, 143] on button "Next" at bounding box center [627, 140] width 56 height 30
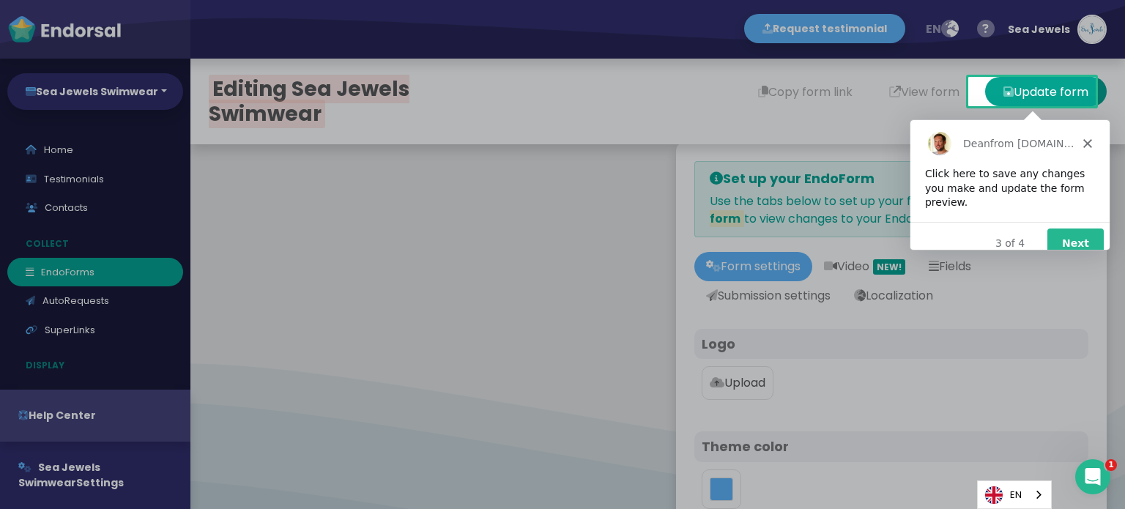
click at [1086, 228] on button "Next" at bounding box center [1074, 243] width 56 height 30
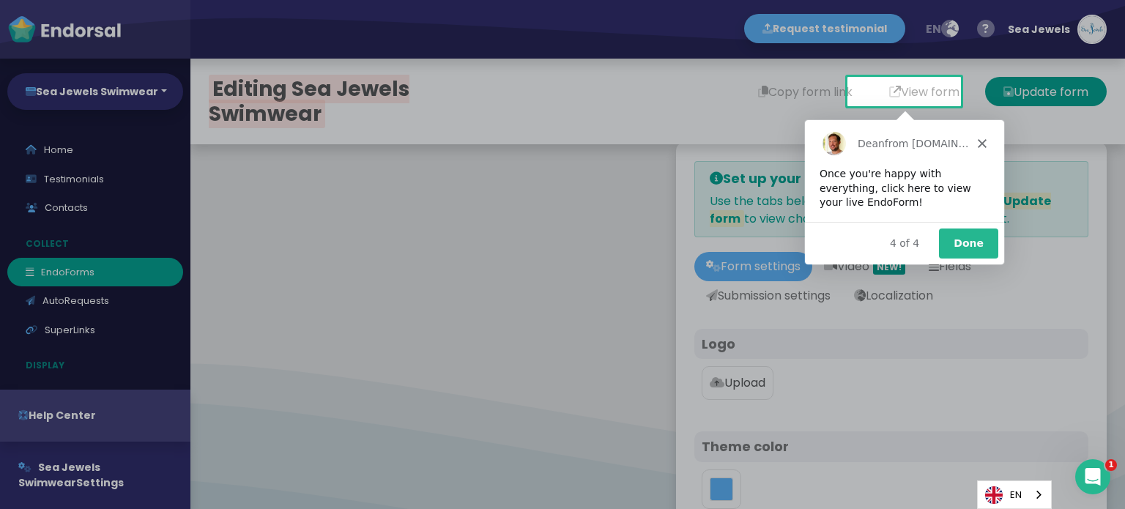
click at [951, 246] on button "Done" at bounding box center [966, 243] width 59 height 30
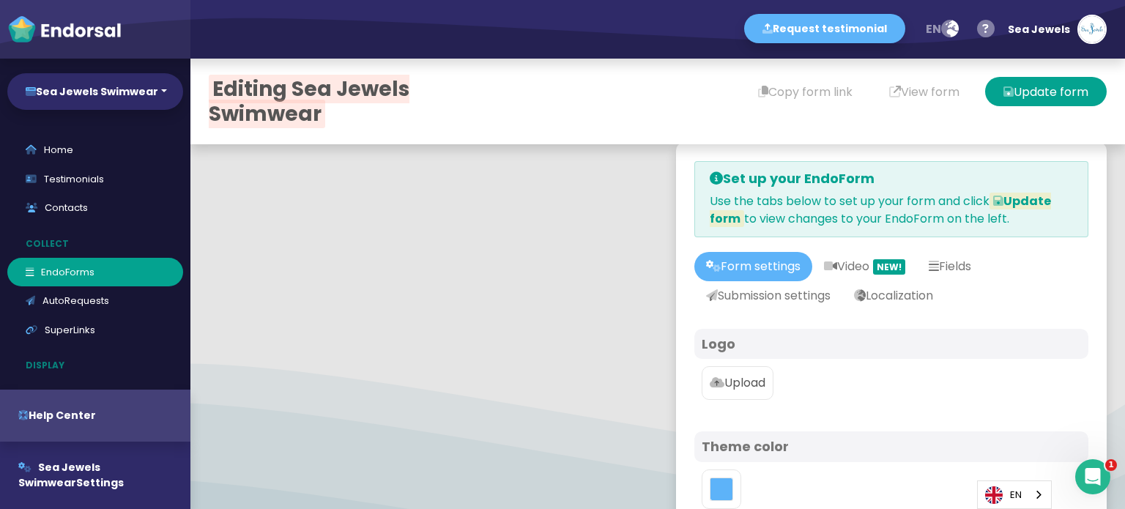
click at [717, 381] on p "Upload" at bounding box center [737, 383] width 56 height 18
click at [0, 0] on input "Upload" at bounding box center [0, 0] width 0 height 0
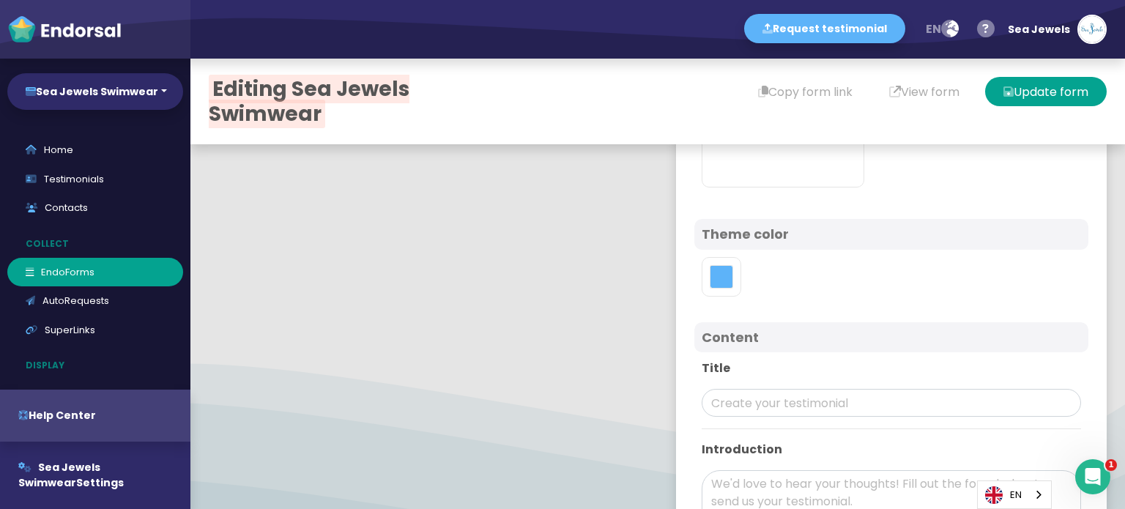
scroll to position [513, 0]
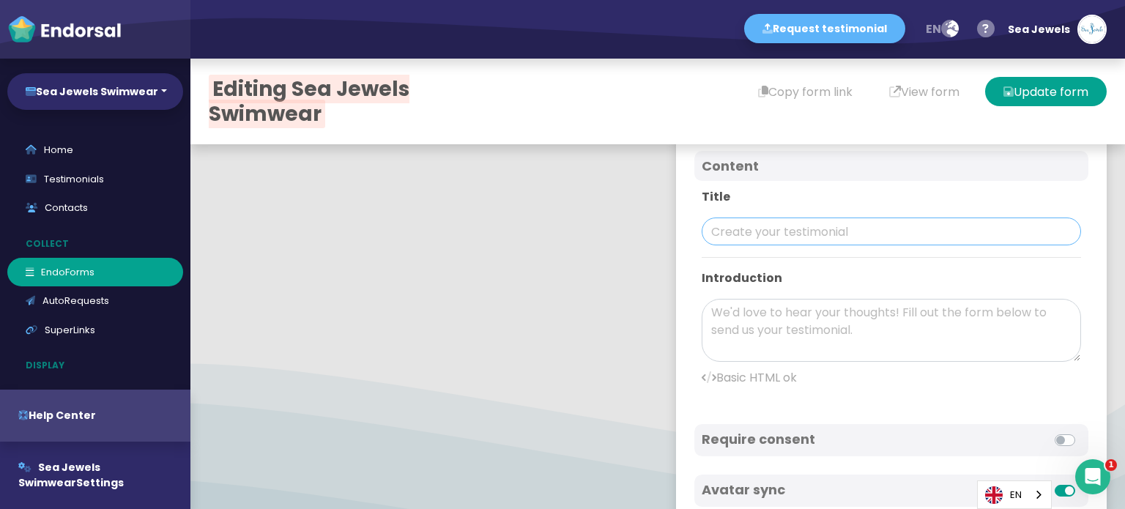
click at [764, 226] on input "text" at bounding box center [890, 231] width 379 height 28
paste input "Sea Jewels Swimwear"
type input "Sea Jewels Swimwear"
click at [797, 333] on textarea at bounding box center [890, 330] width 379 height 63
click at [776, 333] on textarea at bounding box center [890, 330] width 379 height 63
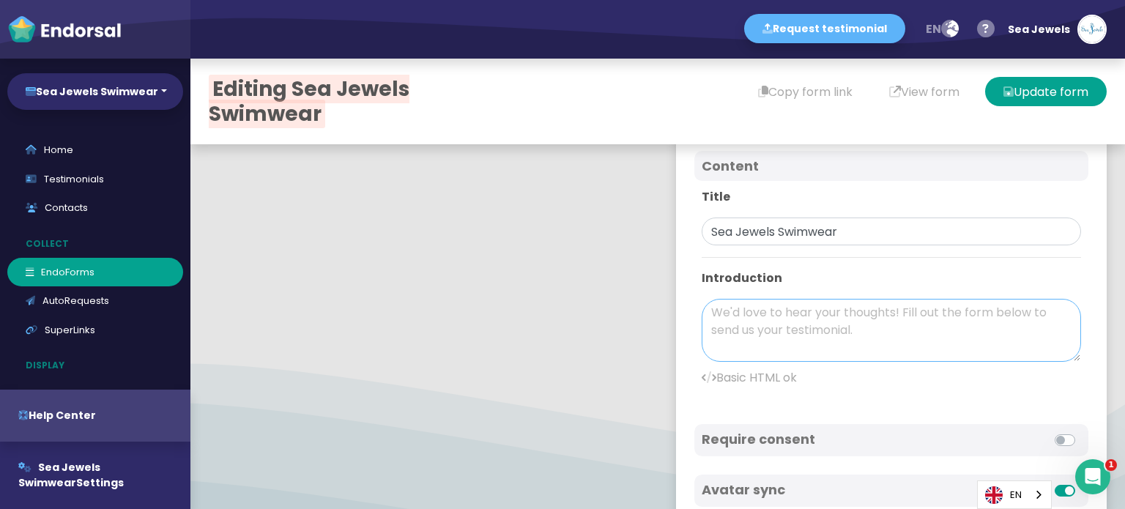
paste textarea "For people who love swimming and the water, Sea Jewels Swimwear provides premiu…"
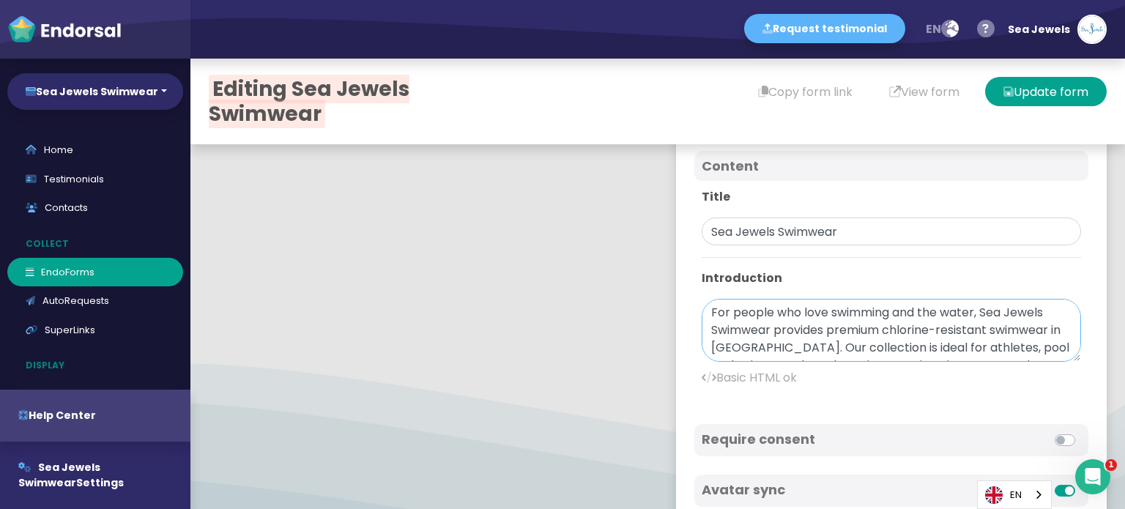
scroll to position [223, 0]
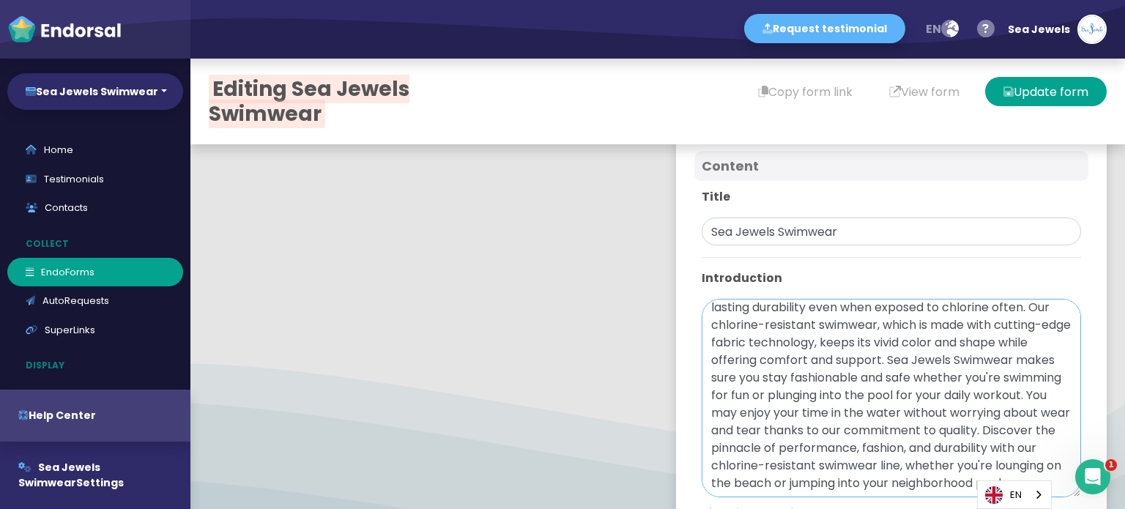
drag, startPoint x: 1051, startPoint y: 357, endPoint x: 1037, endPoint y: 493, distance: 137.0
click at [1037, 0] on body "Request testimonial en Language English French German Spanish Italian Norwegian…" at bounding box center [562, 0] width 1125 height 0
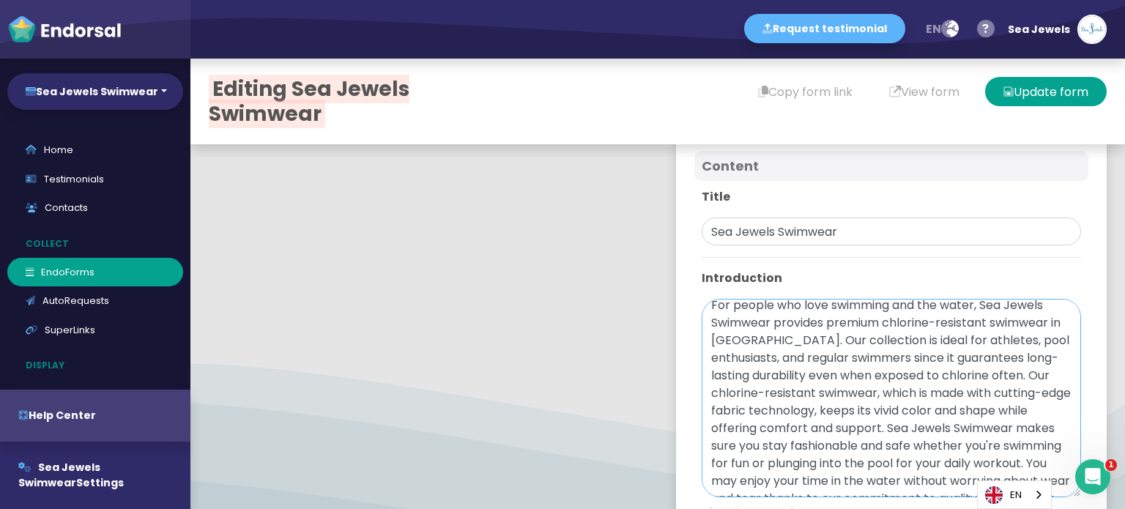
scroll to position [0, 0]
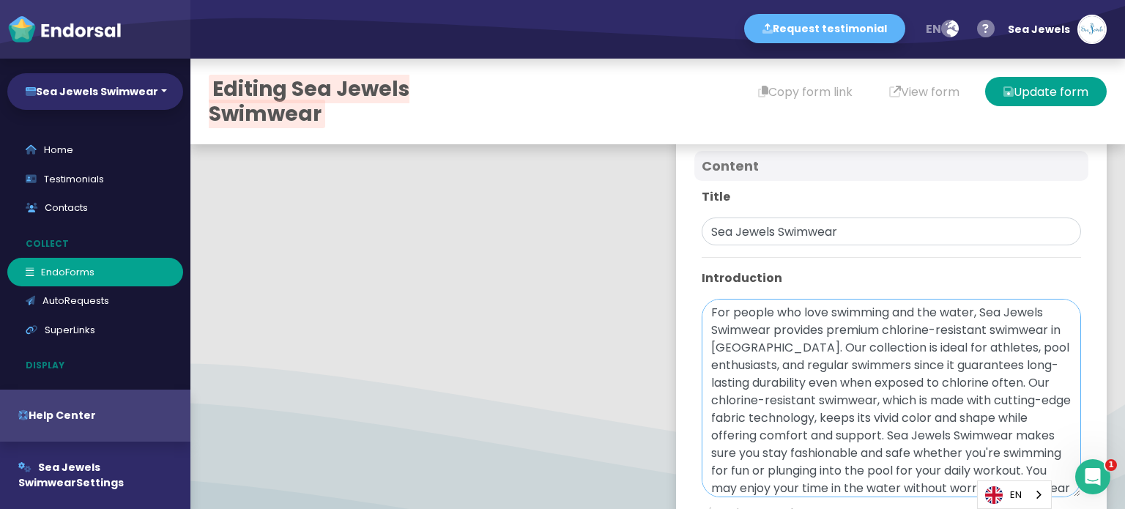
click at [812, 401] on textarea "For people who love swimming and the water, Sea Jewels Swimwear provides premiu…" at bounding box center [890, 398] width 379 height 198
paste textarea "[URL][DOMAIN_NAME]"
click at [814, 439] on textarea "For people who love swimming and the water, Sea Jewels Swimwear provides premiu…" at bounding box center [890, 398] width 379 height 198
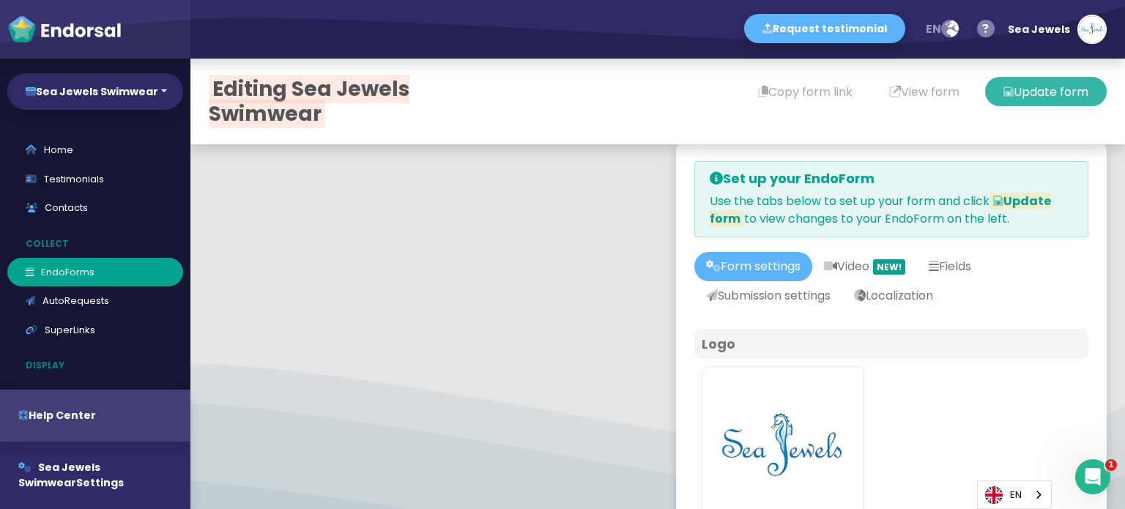
type textarea "For people who love swimming and the water, Sea Jewels Swimwear provides premiu…"
click at [1002, 95] on button "Update form" at bounding box center [1046, 91] width 122 height 29
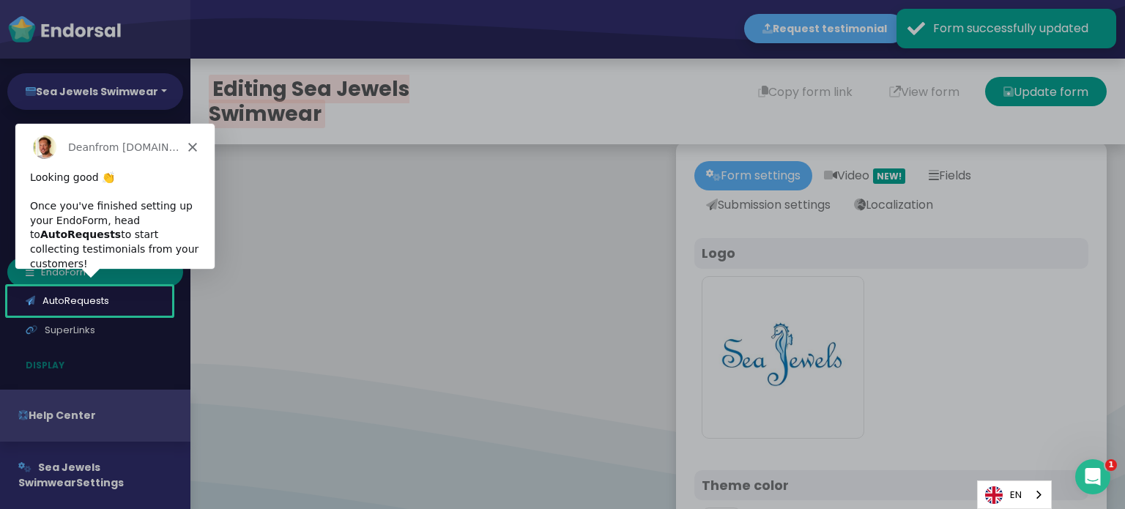
drag, startPoint x: 859, startPoint y: 283, endPoint x: 870, endPoint y: 261, distance: 24.6
click at [860, 283] on div "Product tour overlay" at bounding box center [562, 254] width 1125 height 509
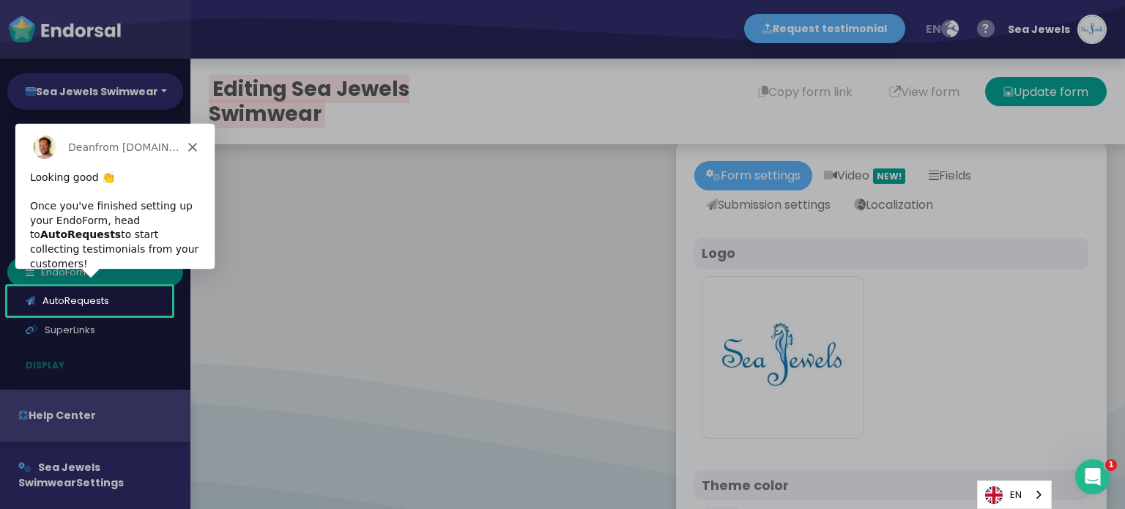
click at [466, 342] on div "Product tour overlay" at bounding box center [562, 254] width 1125 height 509
click at [190, 145] on polygon "Close" at bounding box center [191, 146] width 9 height 9
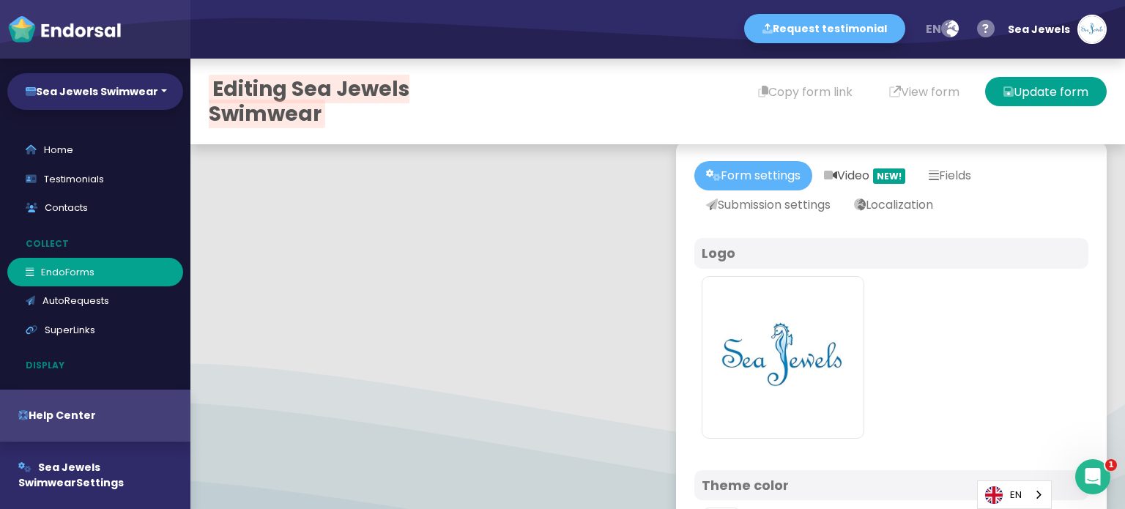
click at [840, 179] on link "Video NEW!" at bounding box center [864, 175] width 105 height 29
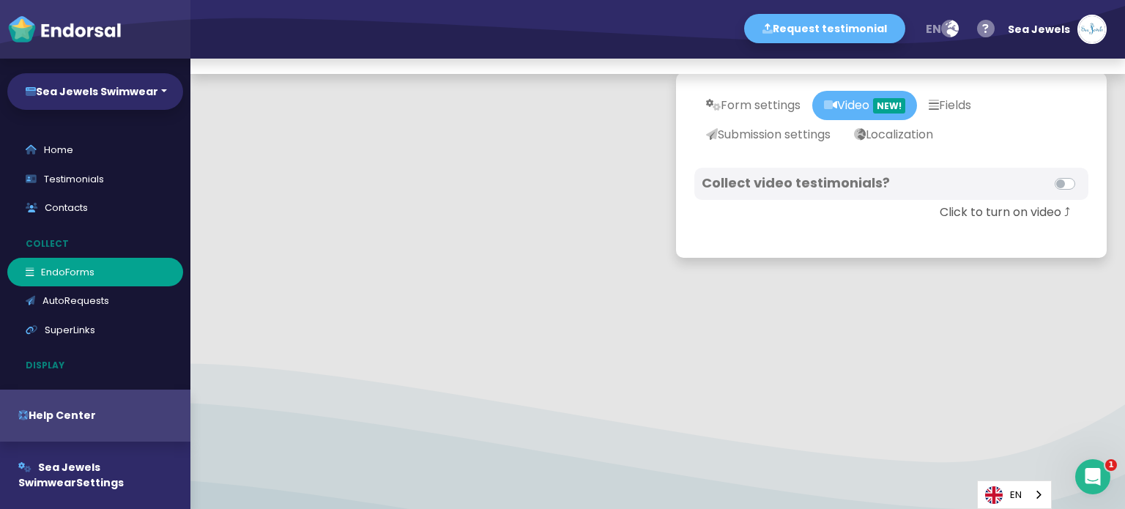
scroll to position [73, 0]
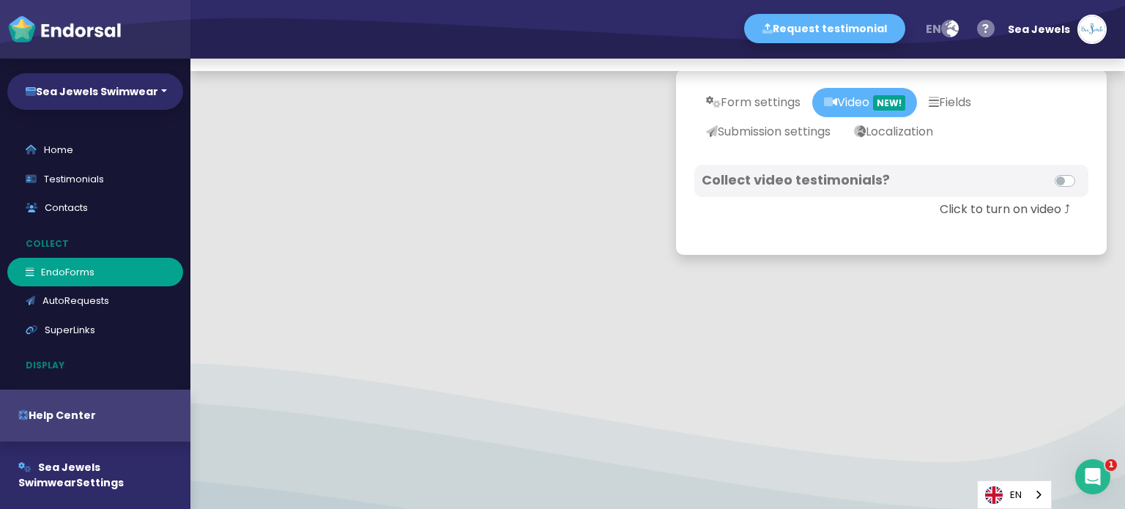
click at [1081, 172] on label at bounding box center [1081, 172] width 0 height 0
click at [0, 0] on input "checkbox" at bounding box center [0, 0] width 0 height 0
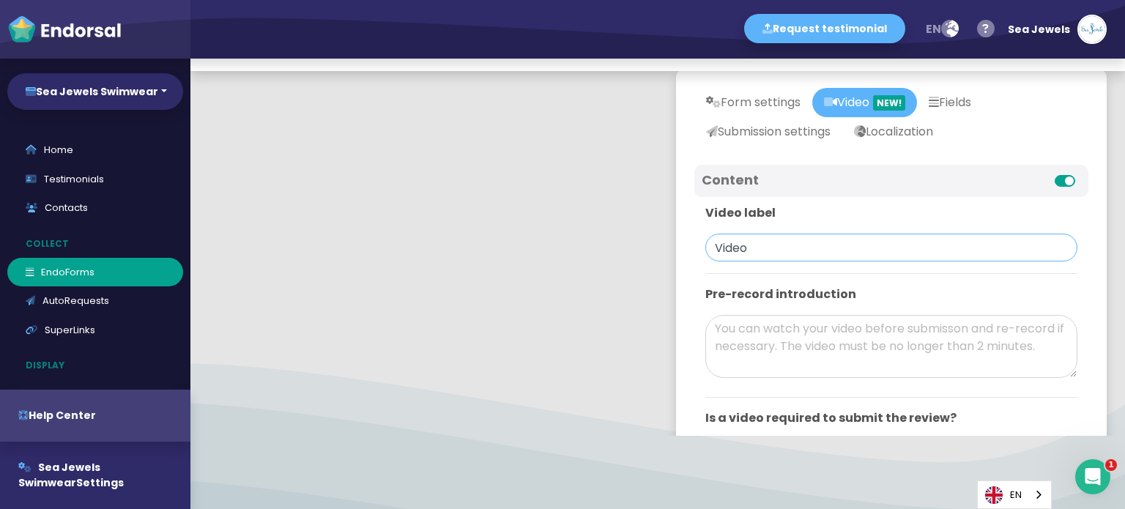
click at [858, 251] on input "Video" at bounding box center [891, 248] width 372 height 28
click at [825, 333] on textarea at bounding box center [891, 346] width 372 height 63
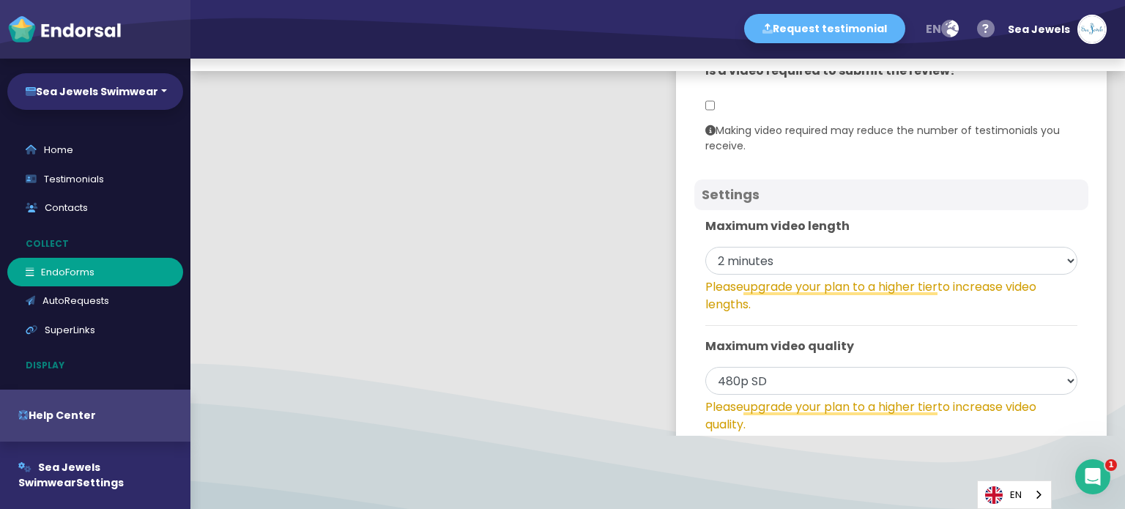
scroll to position [114, 0]
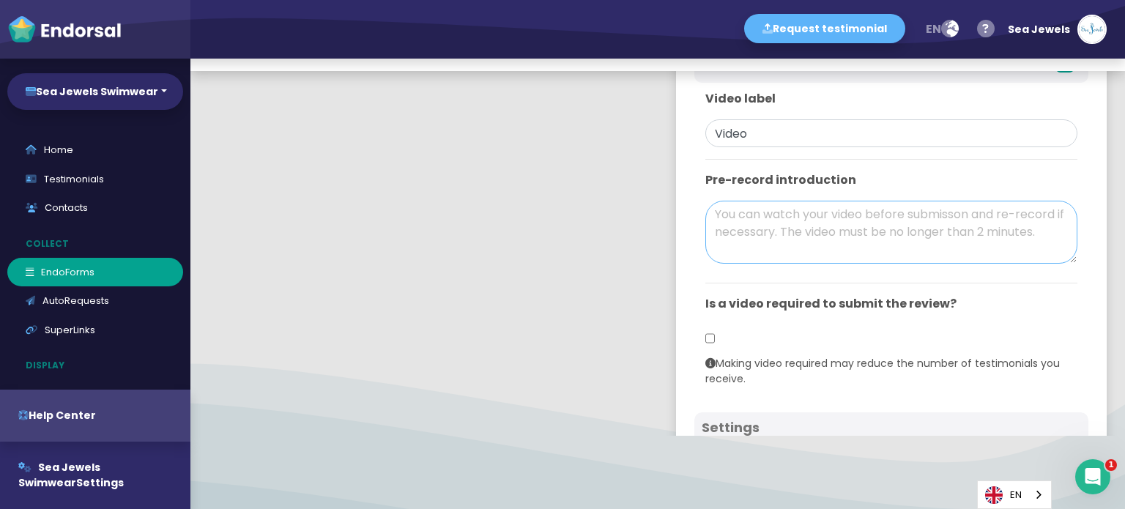
click at [775, 223] on textarea at bounding box center [891, 232] width 372 height 63
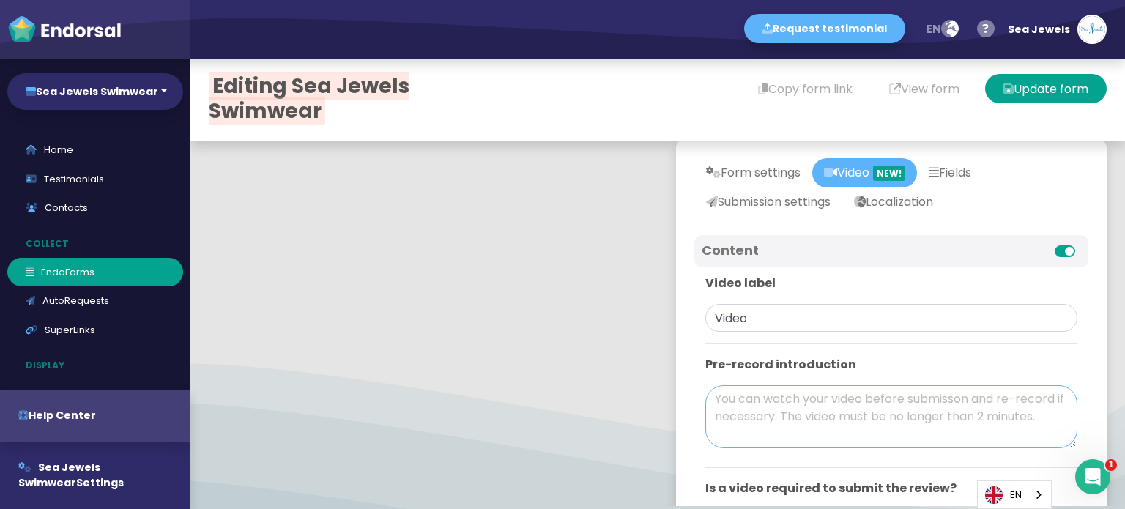
scroll to position [0, 0]
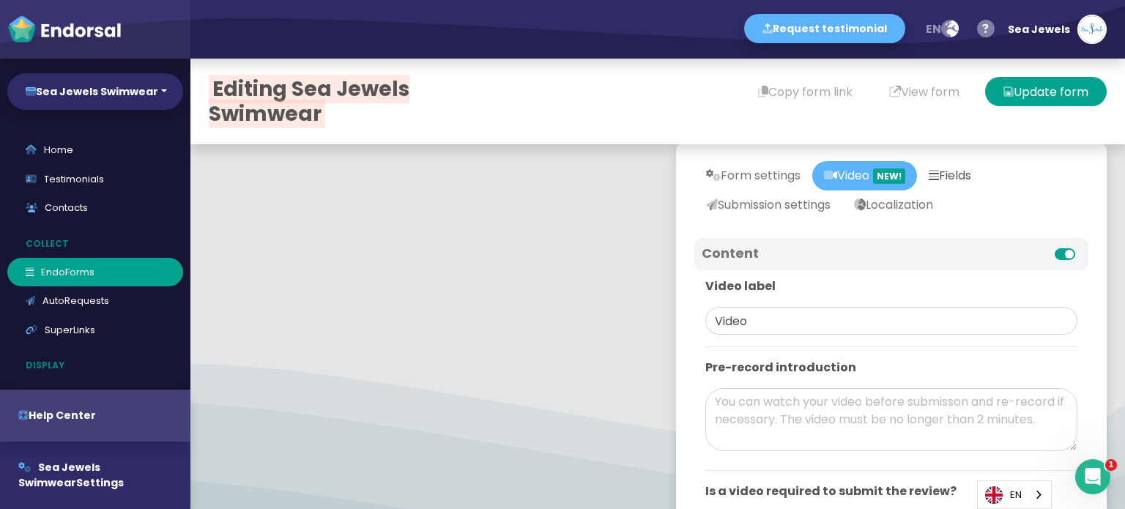
click at [947, 175] on link "Fields" at bounding box center [950, 175] width 66 height 29
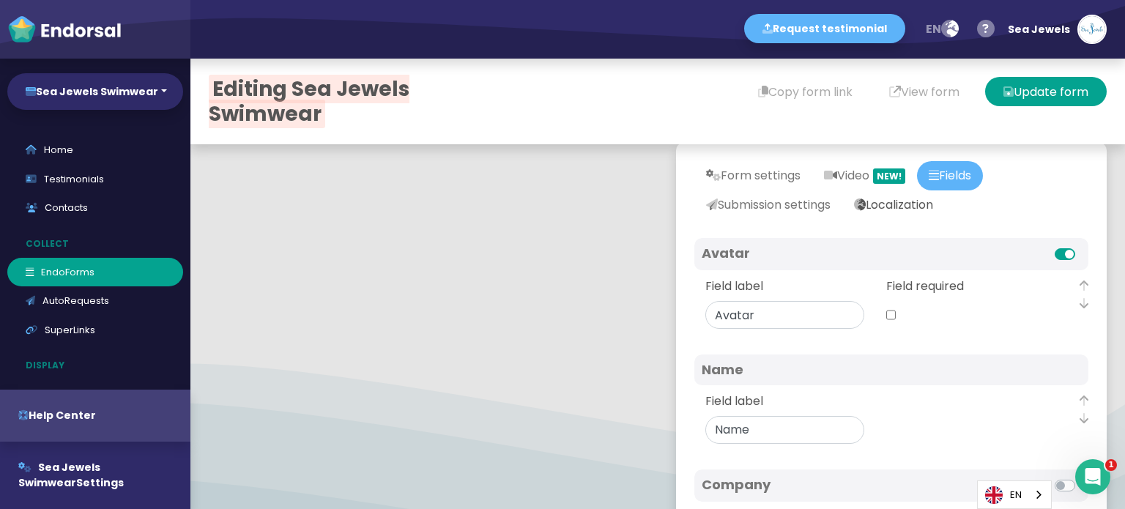
click at [890, 204] on link "Localization" at bounding box center [893, 204] width 103 height 29
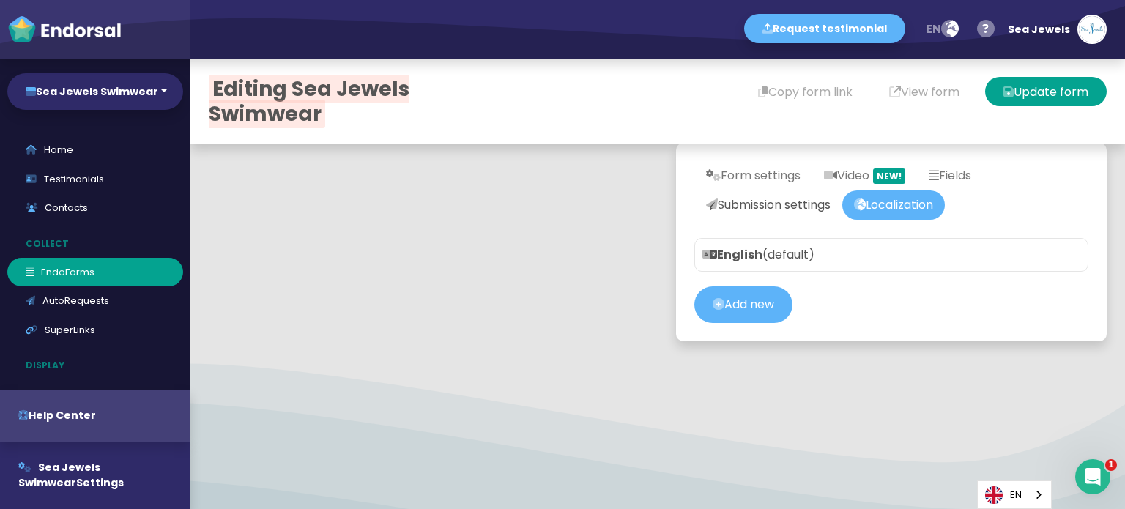
click at [792, 207] on link "Submission settings" at bounding box center [768, 204] width 148 height 29
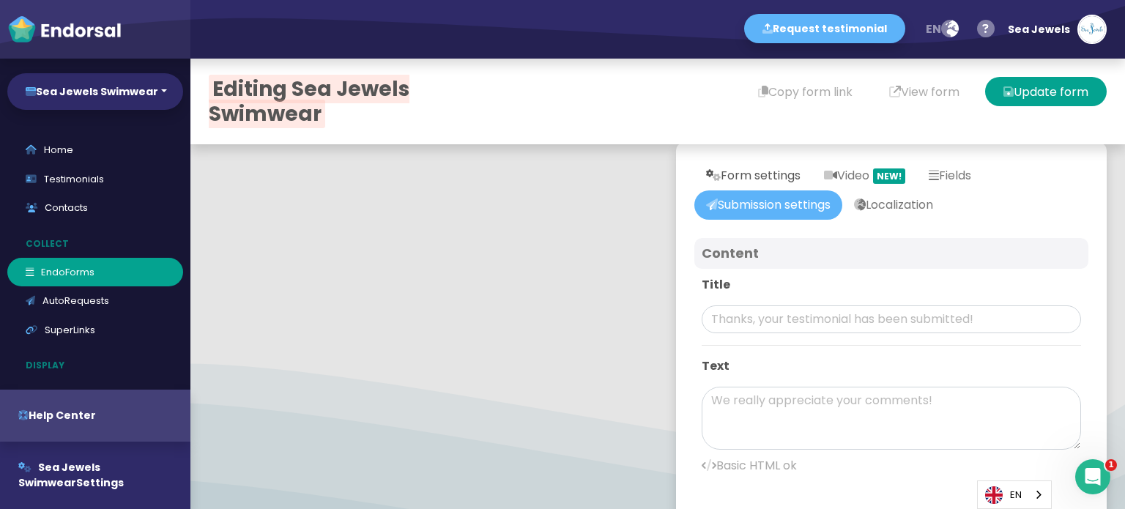
click at [777, 176] on link "Form settings" at bounding box center [753, 175] width 118 height 29
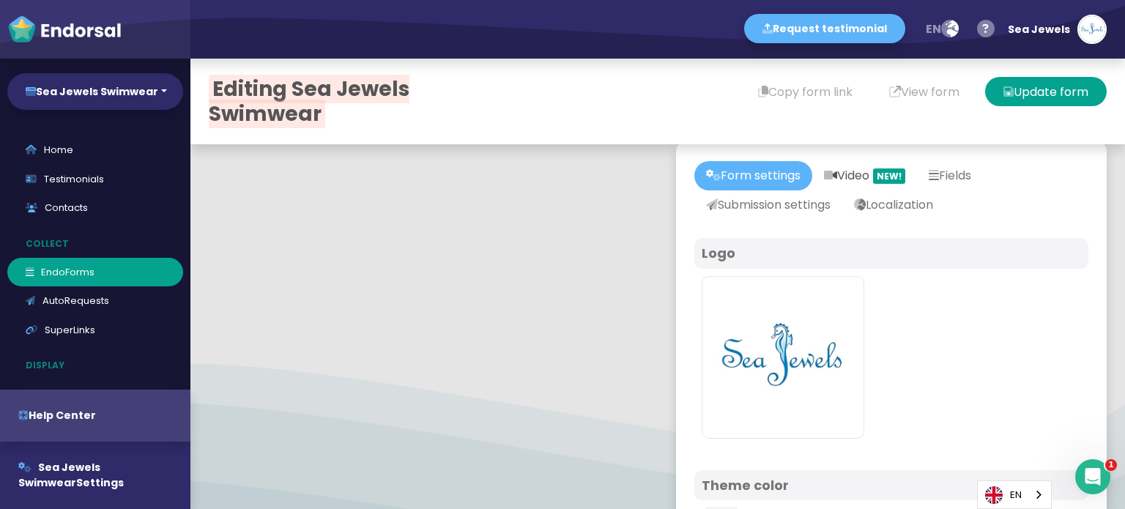
click at [849, 182] on link "Video NEW!" at bounding box center [864, 175] width 105 height 29
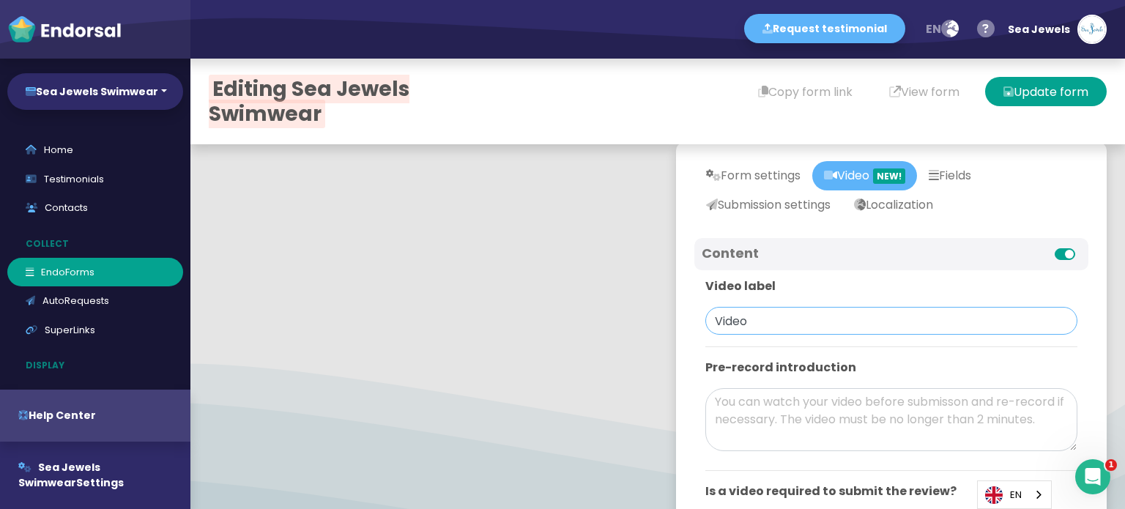
click at [764, 334] on input "Video" at bounding box center [891, 321] width 372 height 28
click at [899, 92] on button "View form" at bounding box center [924, 91] width 107 height 29
